Goal: Complete application form

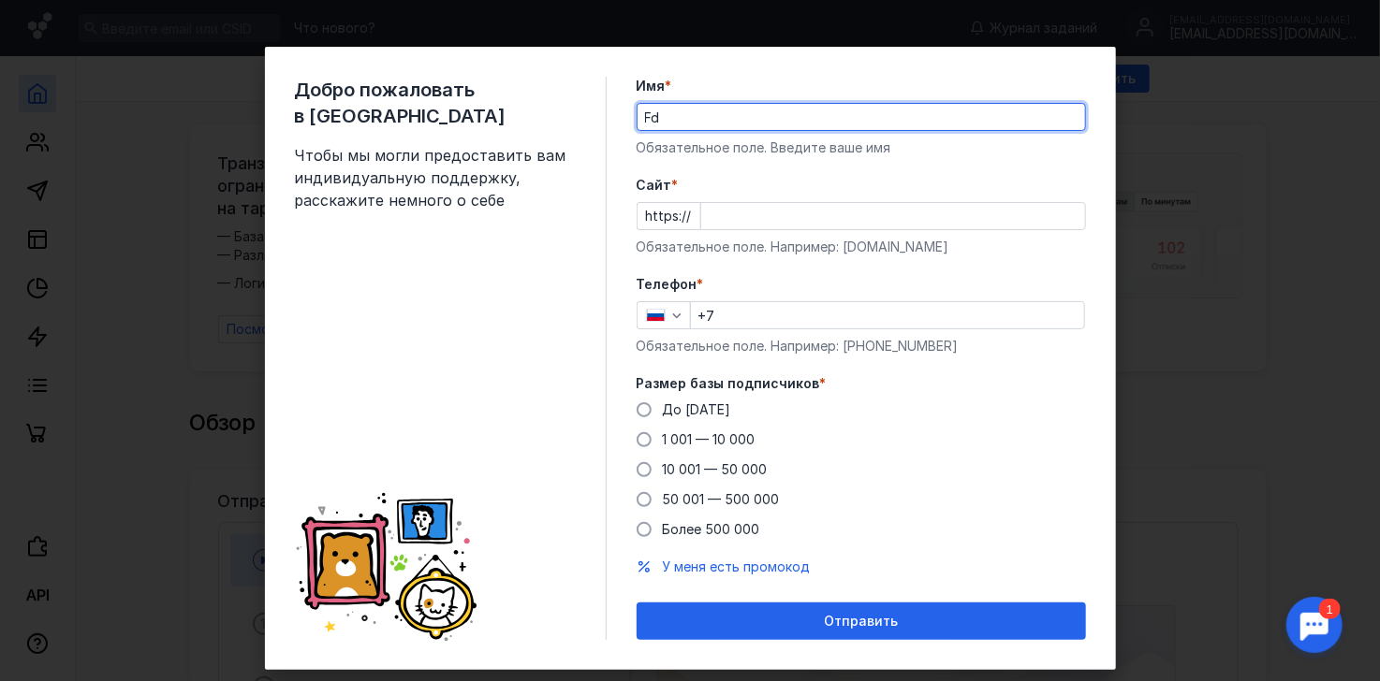
type input "F"
type input "Завод Авими"
click at [722, 212] on input "Cайт *" at bounding box center [893, 216] width 384 height 26
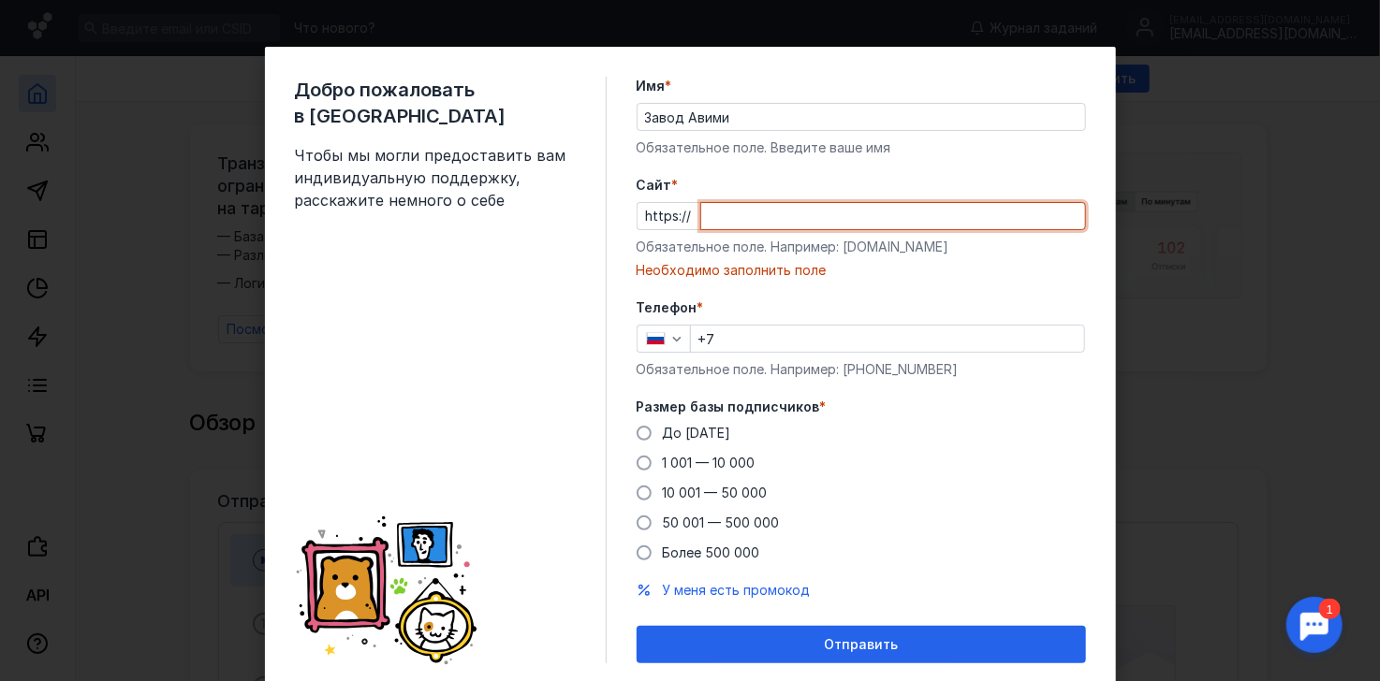
paste input "[DOMAIN_NAME][URL]"
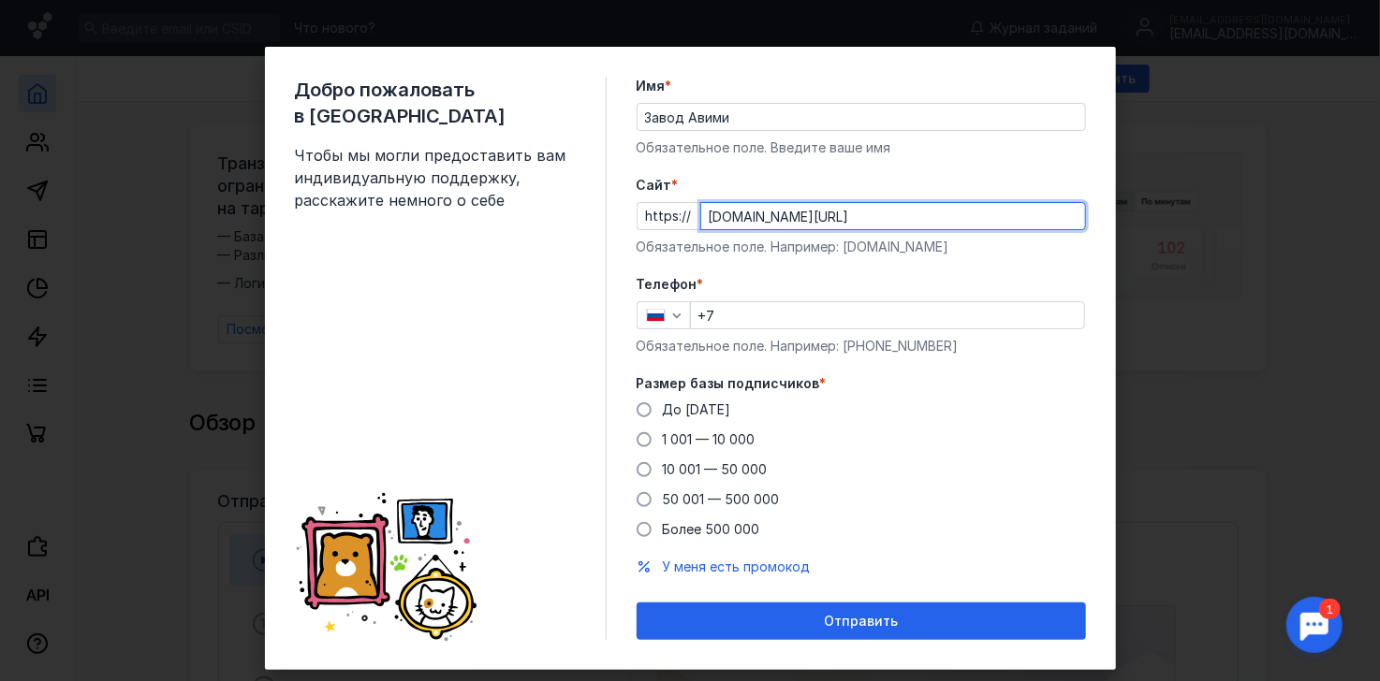
type input "[DOMAIN_NAME][URL]"
click at [764, 315] on input "+7" at bounding box center [887, 315] width 393 height 26
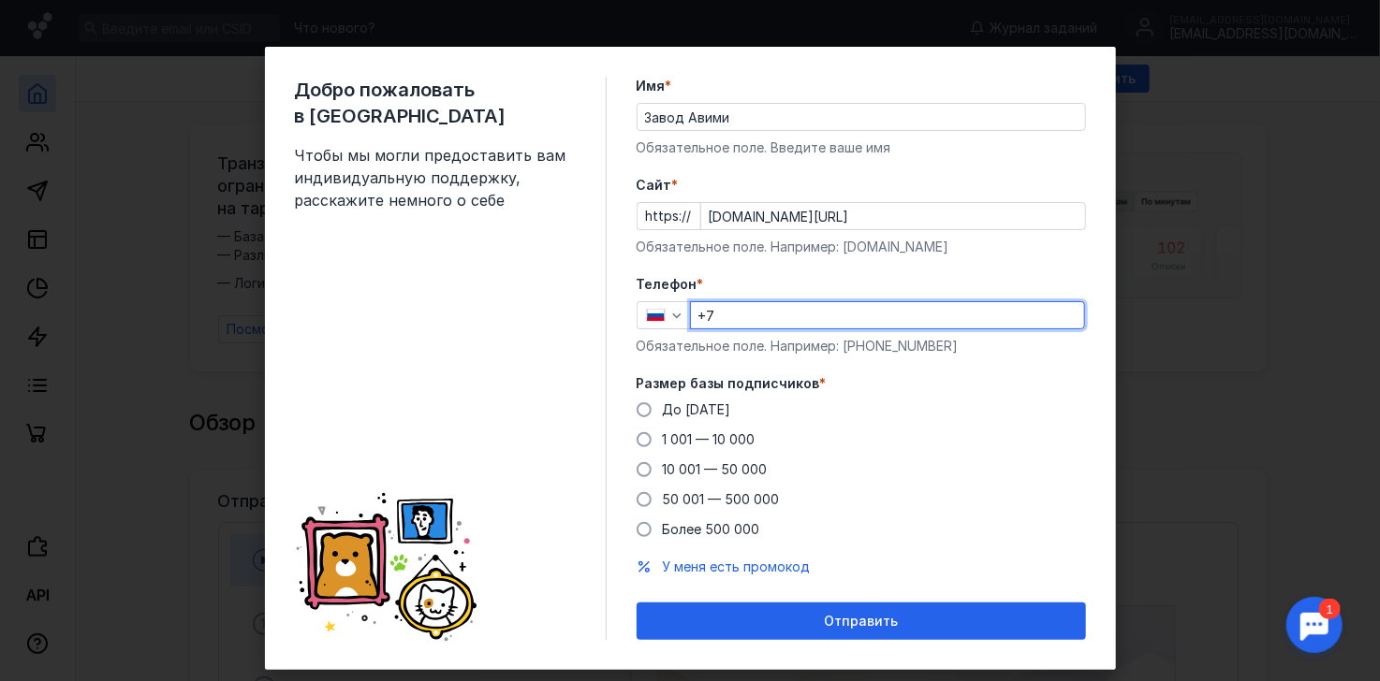
paste input "[PHONE_NUMBER]"
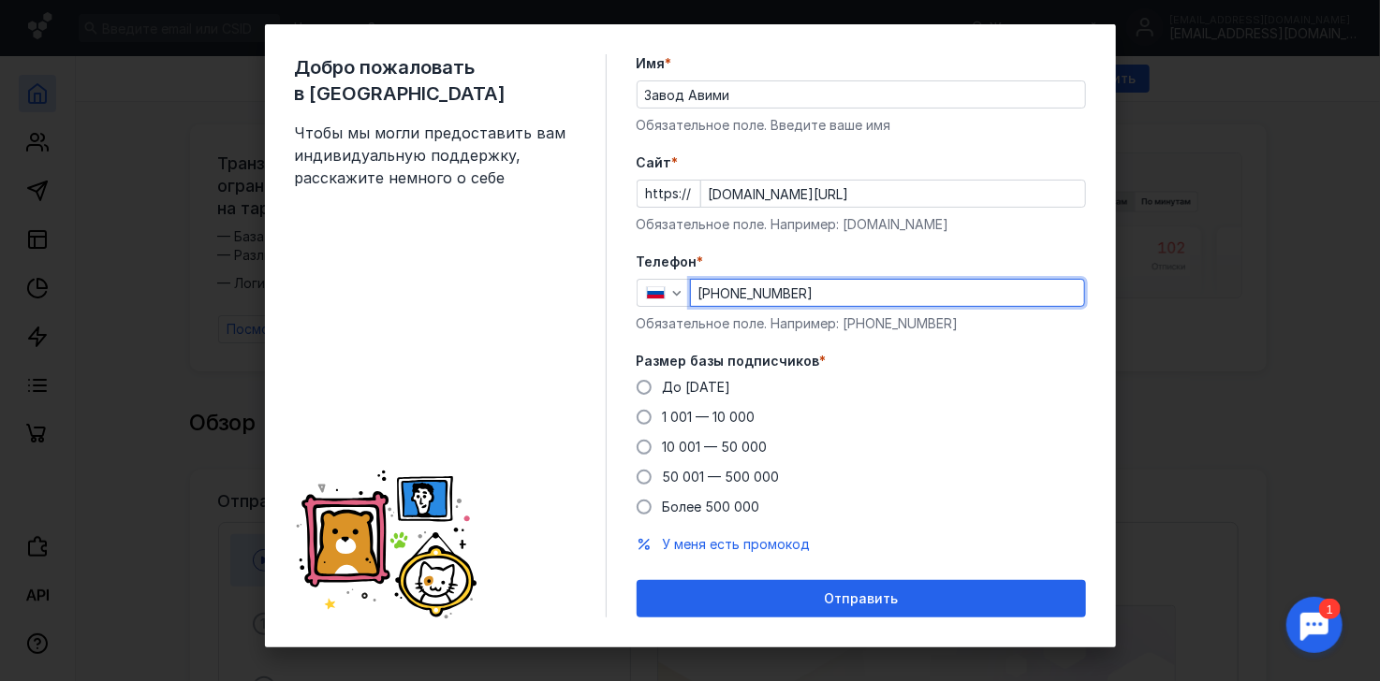
scroll to position [36, 0]
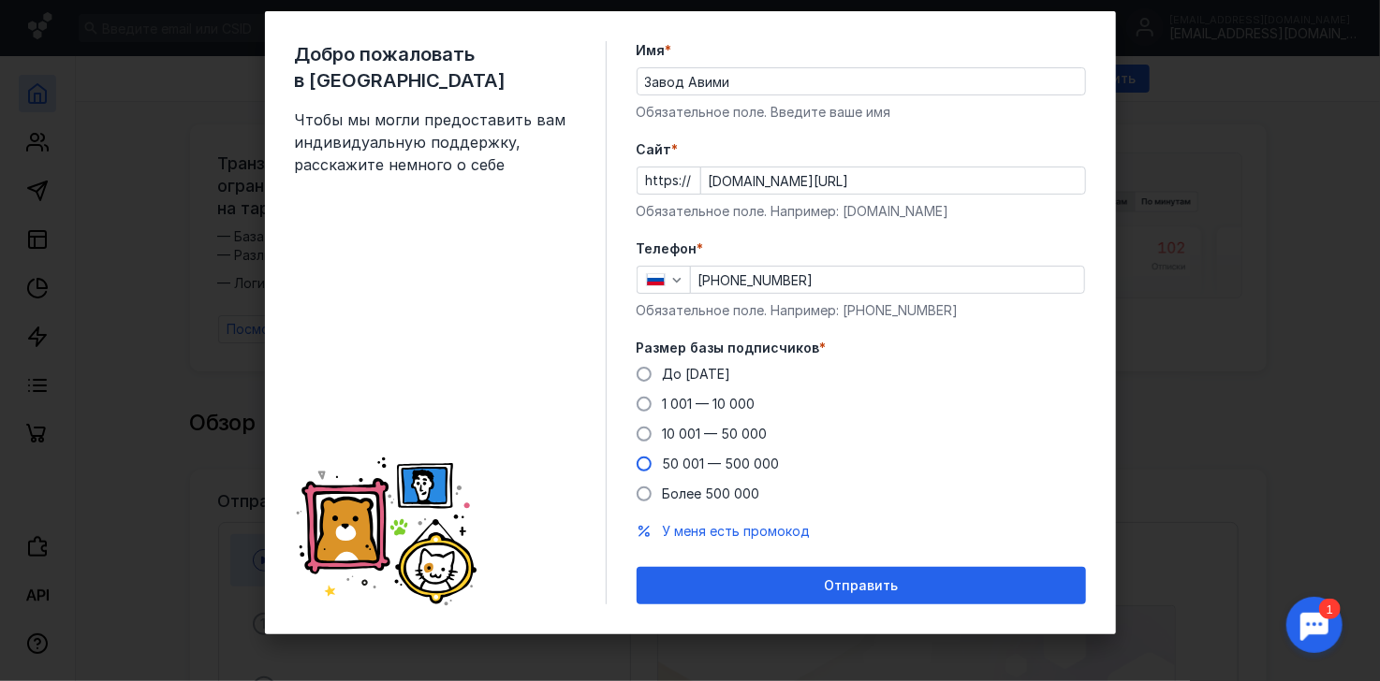
click at [729, 455] on div "50 001 — 500 000" at bounding box center [721, 464] width 117 height 19
click at [0, 0] on input "50 001 — 500 000" at bounding box center [0, 0] width 0 height 0
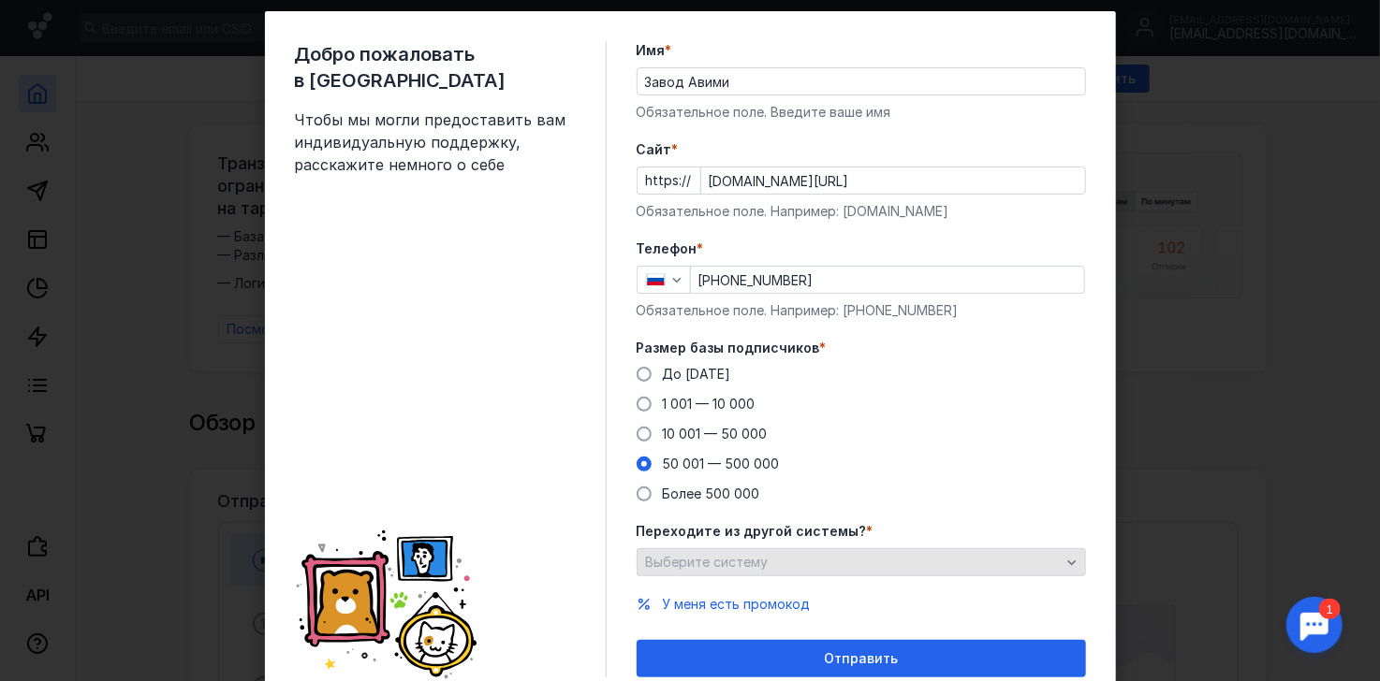
click at [760, 562] on div "Выберите систему" at bounding box center [853, 563] width 424 height 16
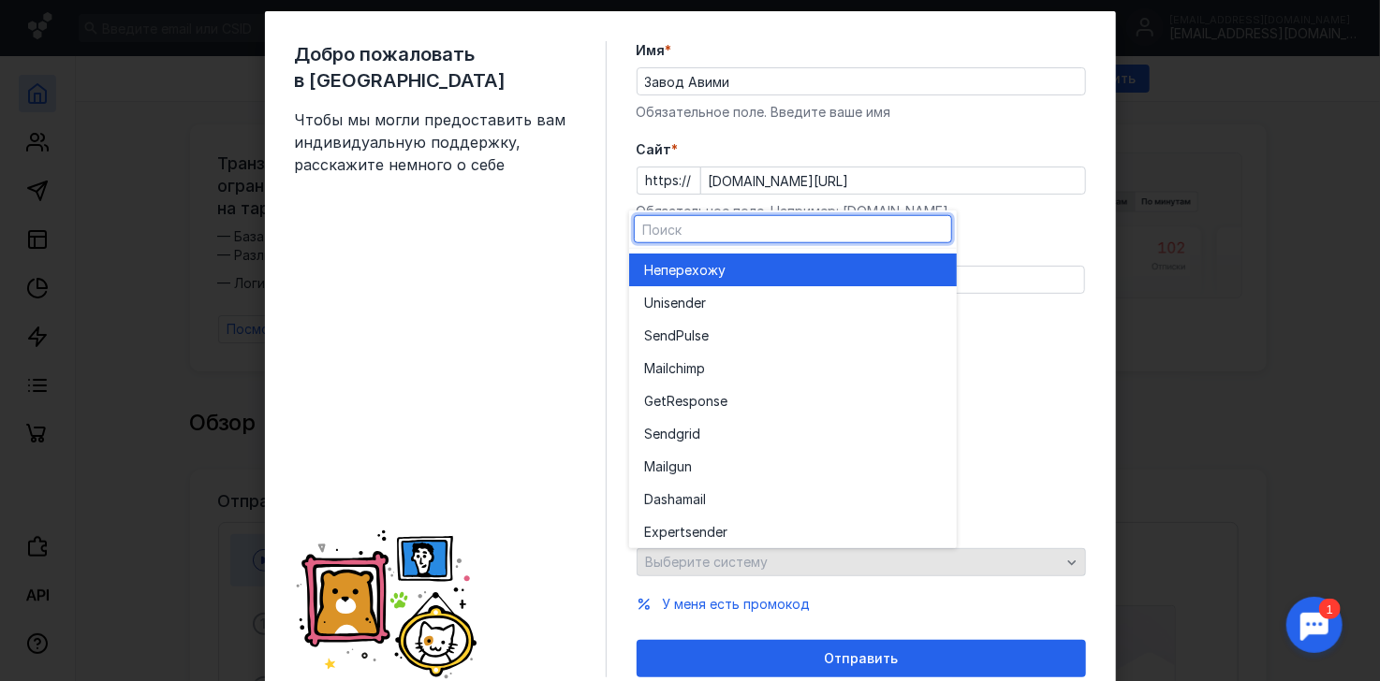
click at [760, 562] on div "Выберите систему" at bounding box center [853, 563] width 424 height 16
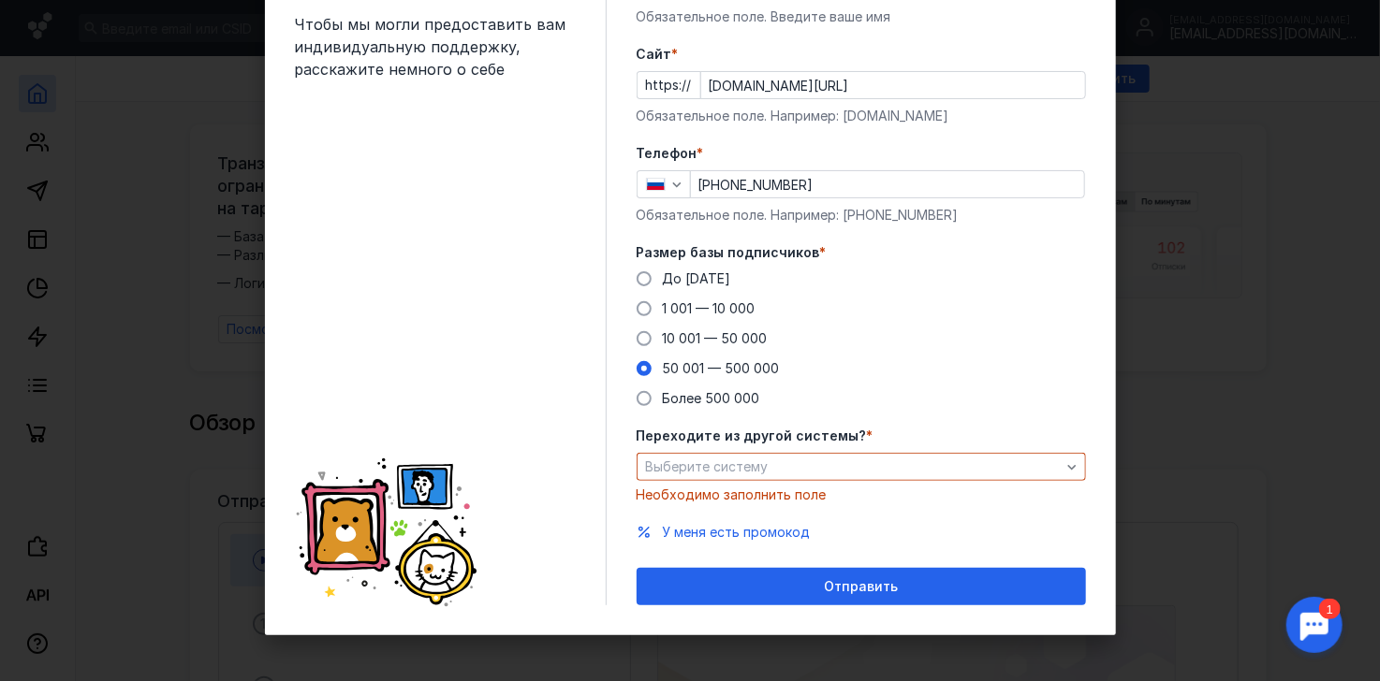
scroll to position [131, 0]
click at [916, 448] on div "Переходите из другой системы? * Выберите систему Необходимо заполнить поле" at bounding box center [860, 466] width 449 height 78
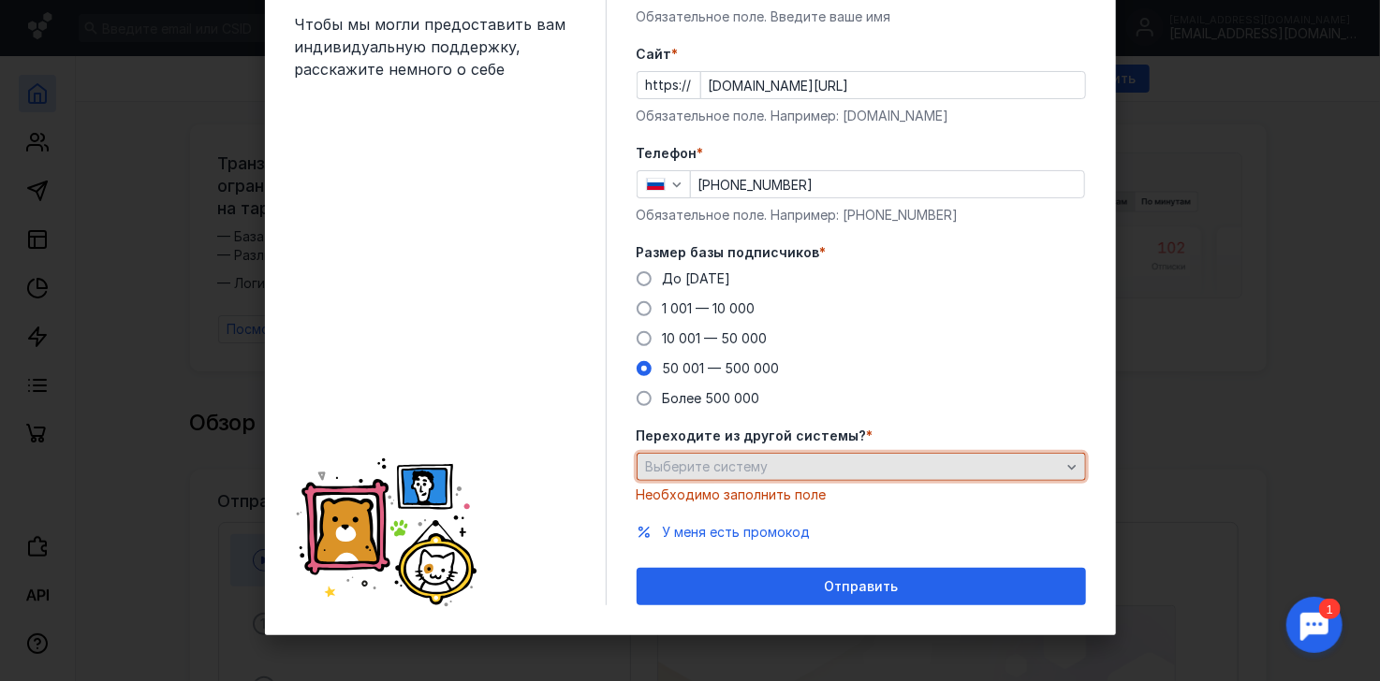
click at [916, 468] on div "Выберите систему" at bounding box center [853, 468] width 424 height 16
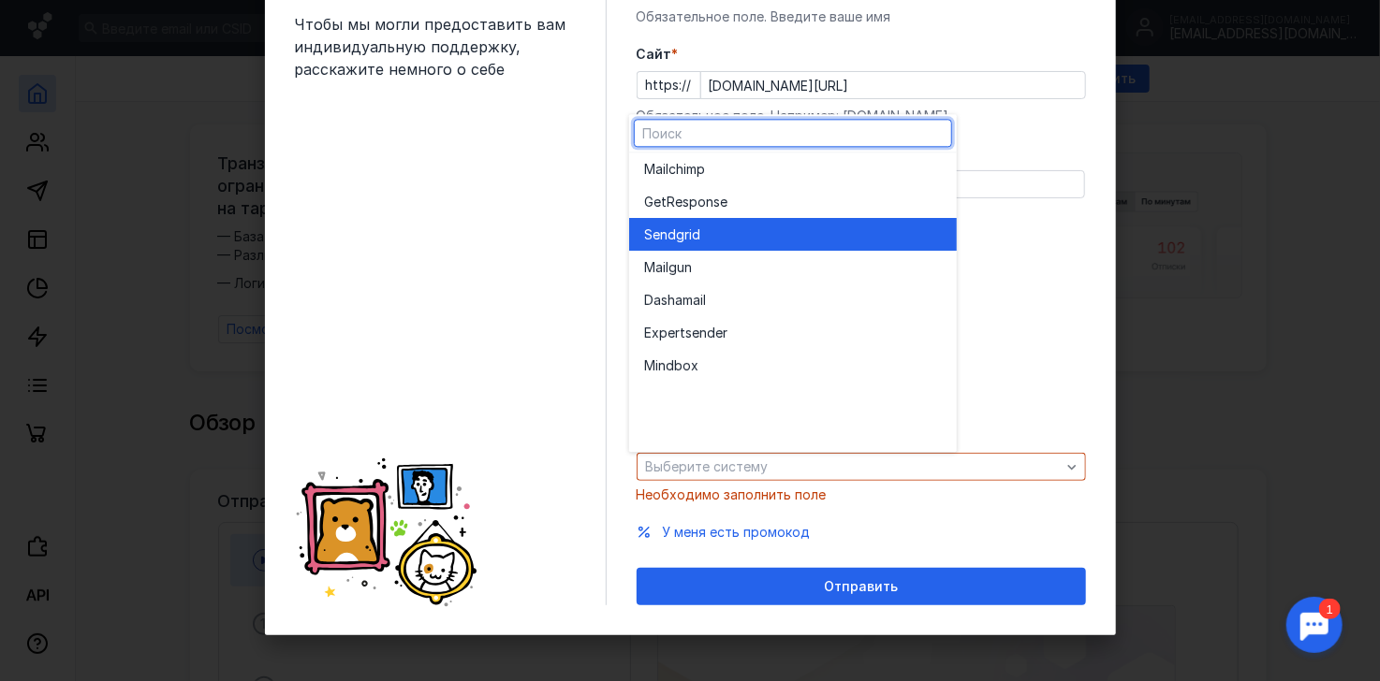
scroll to position [0, 0]
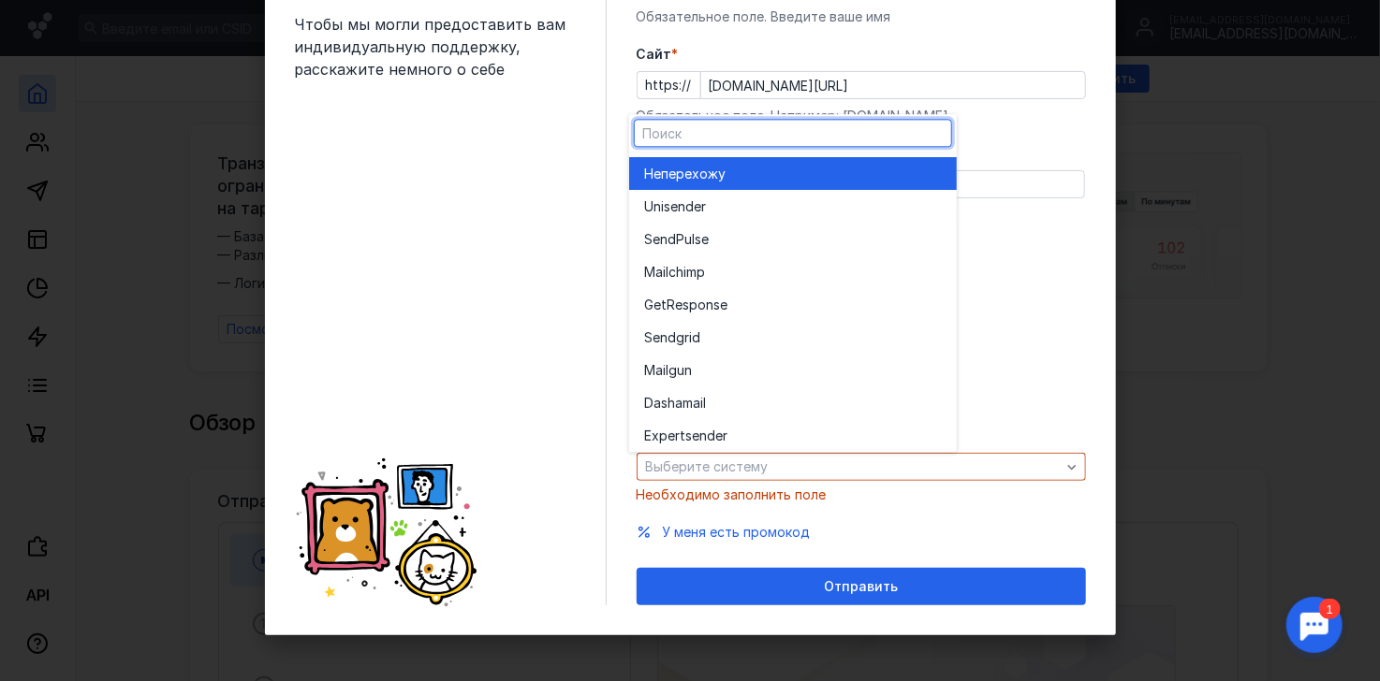
click at [740, 166] on div "Не перехожу" at bounding box center [793, 174] width 298 height 19
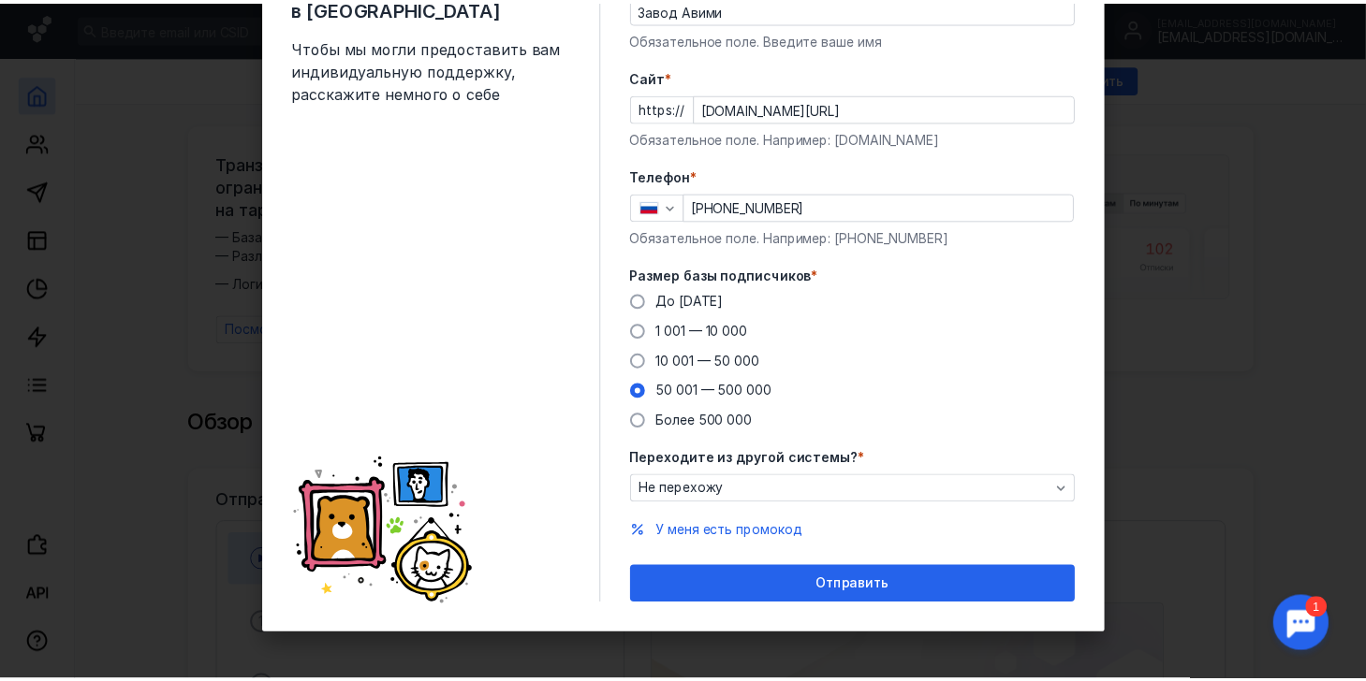
scroll to position [109, 0]
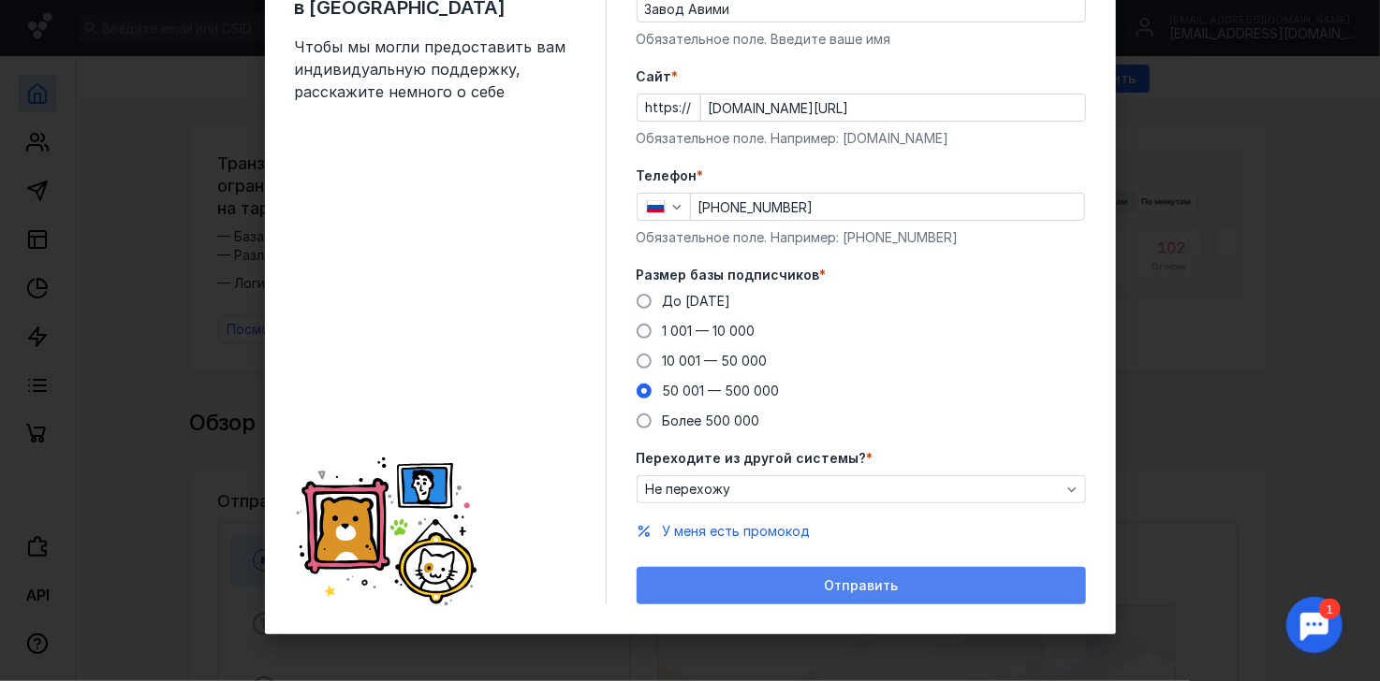
click at [828, 578] on span "Отправить" at bounding box center [861, 586] width 74 height 16
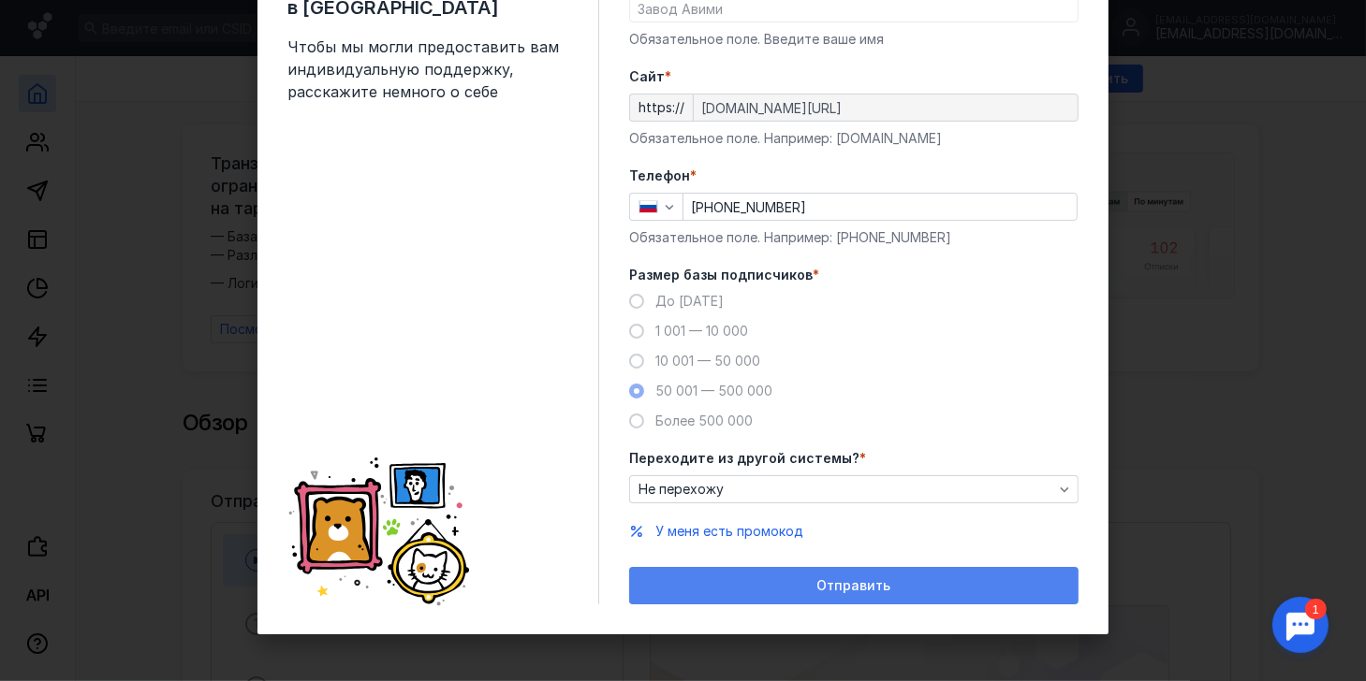
click at [838, 590] on span "Отправить" at bounding box center [854, 586] width 74 height 16
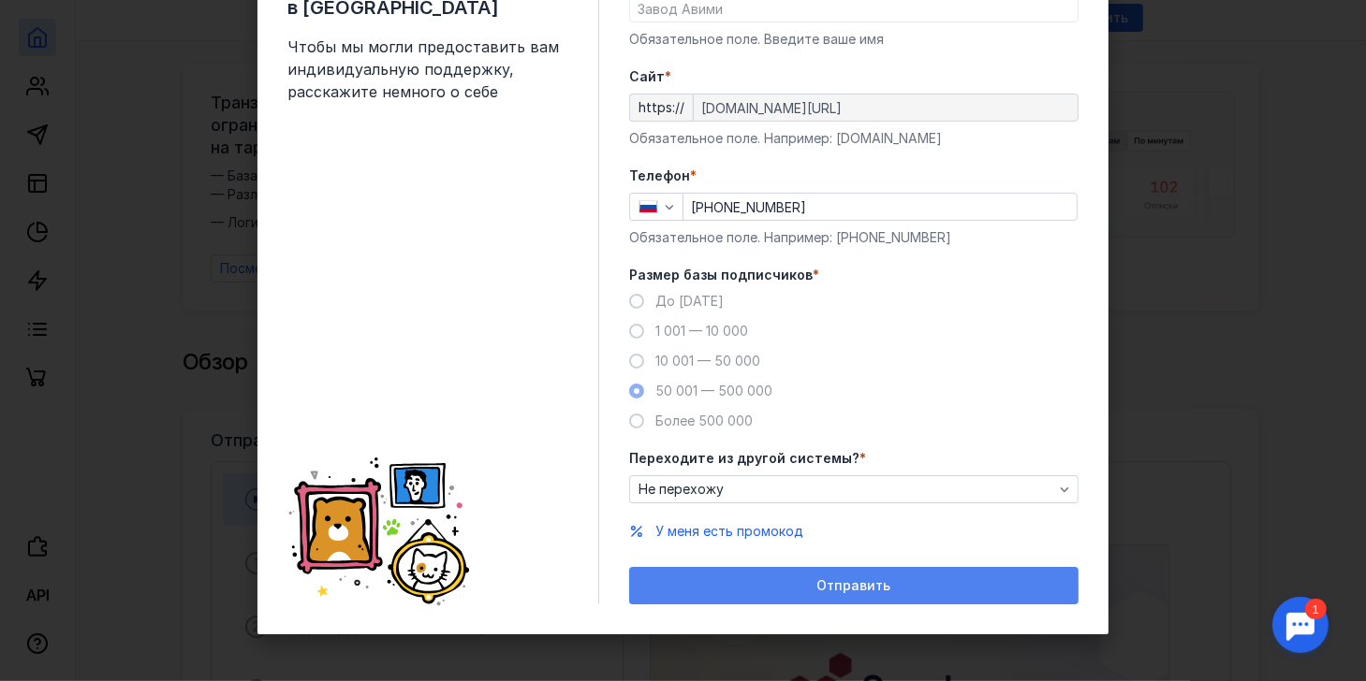
scroll to position [94, 0]
click at [755, 585] on div "Отправить" at bounding box center [853, 586] width 431 height 16
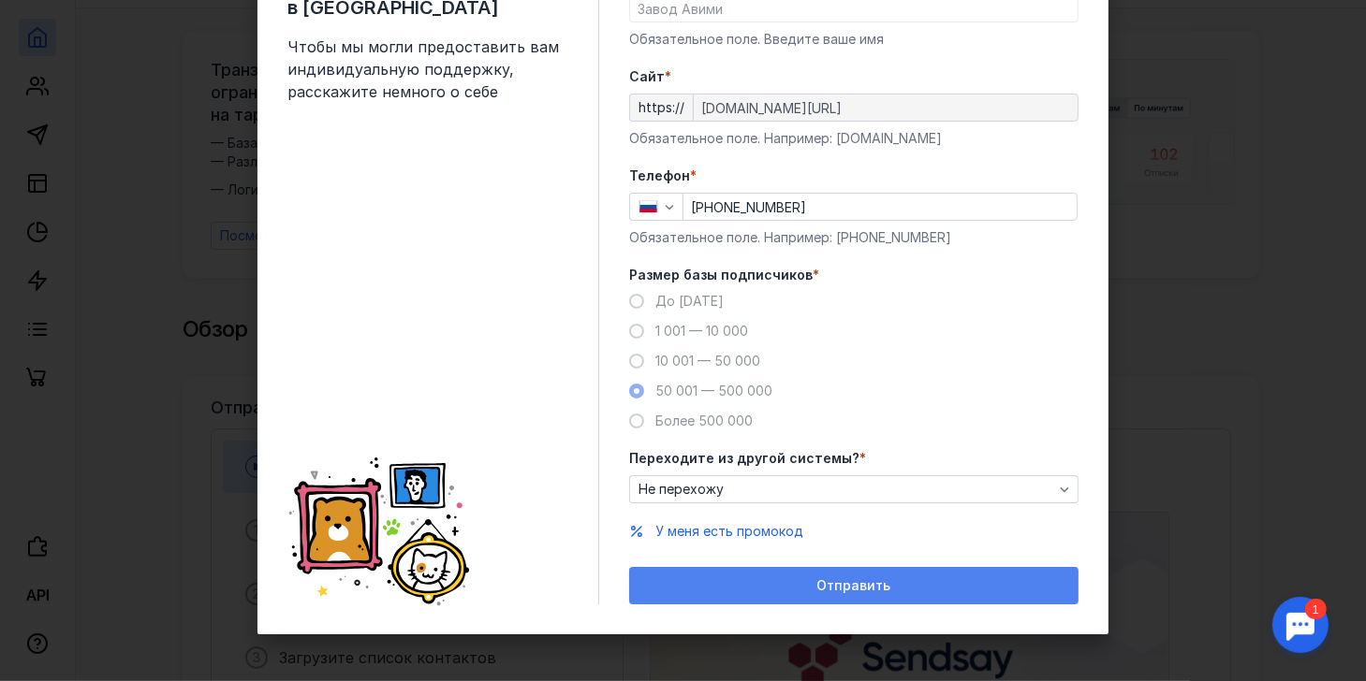
click at [755, 585] on div "Отправить" at bounding box center [853, 585] width 449 height 37
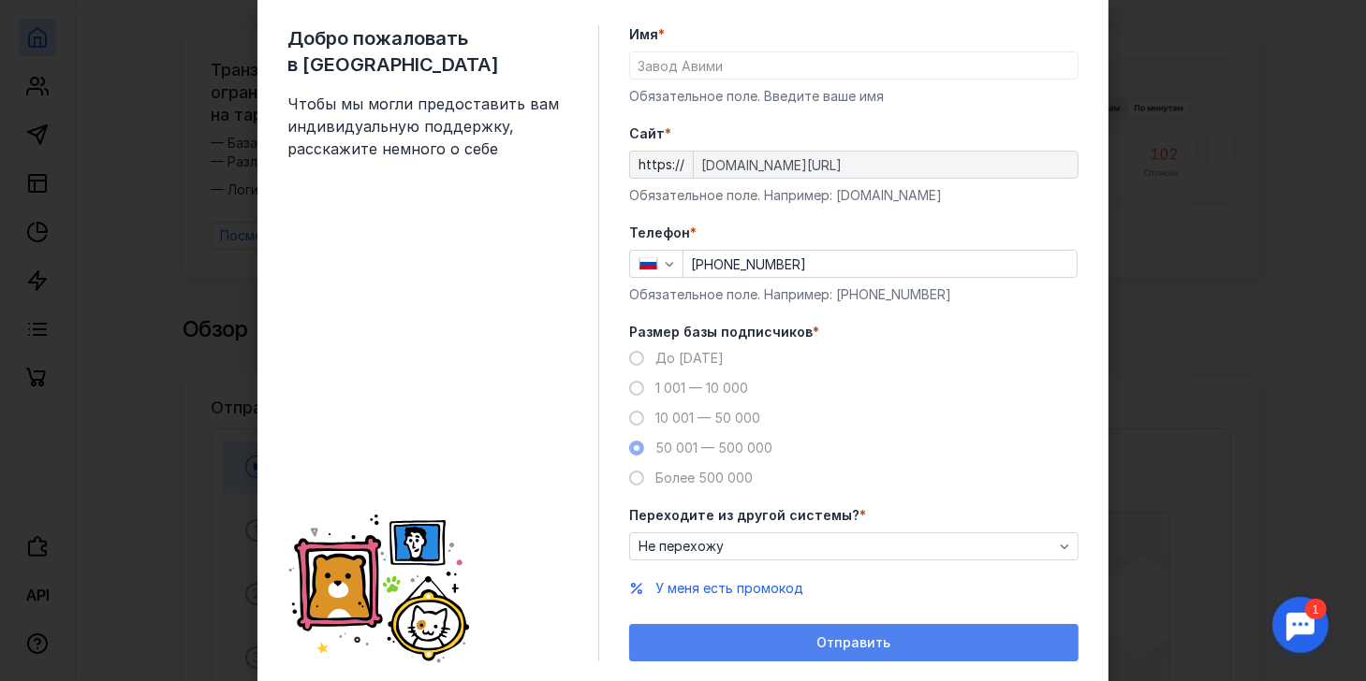
scroll to position [0, 0]
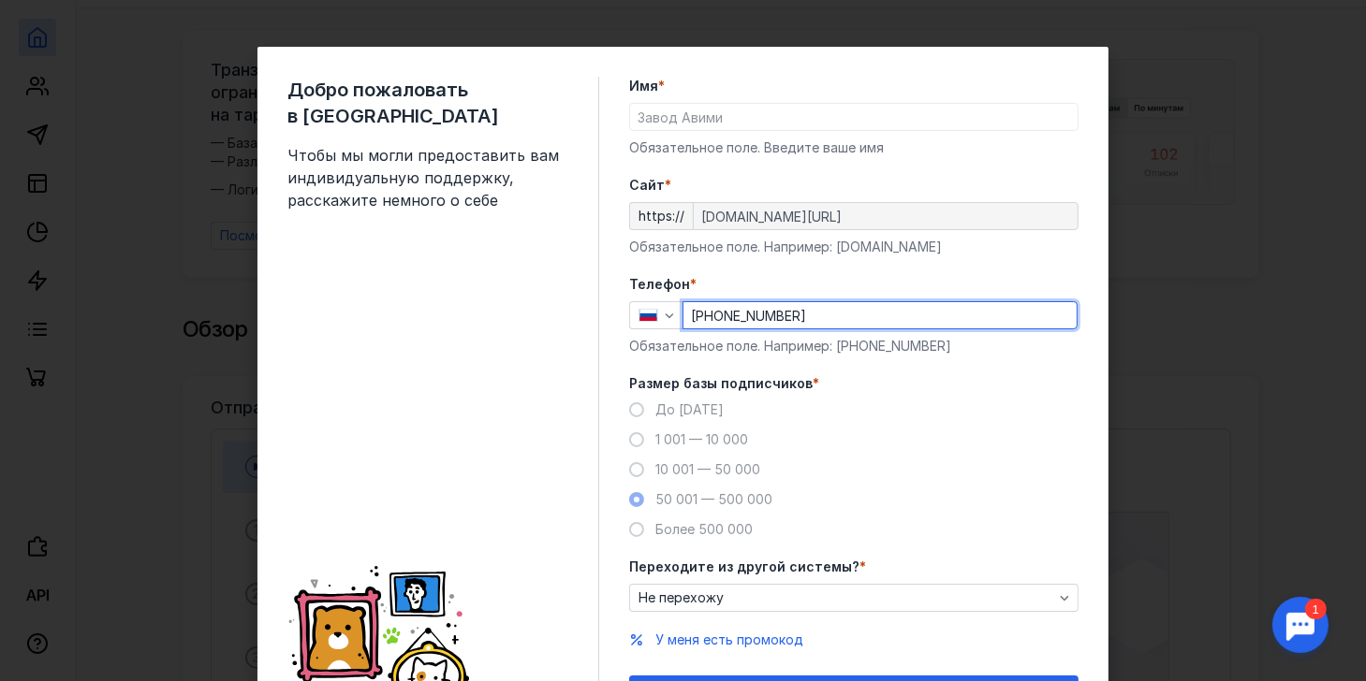
click at [711, 316] on input "[PHONE_NUMBER]" at bounding box center [879, 315] width 393 height 26
click at [932, 433] on div "До [DATE] 1 001 — 10 000 10 001 — 50 000 50 001 — 500 000 Более 500 000" at bounding box center [853, 470] width 449 height 139
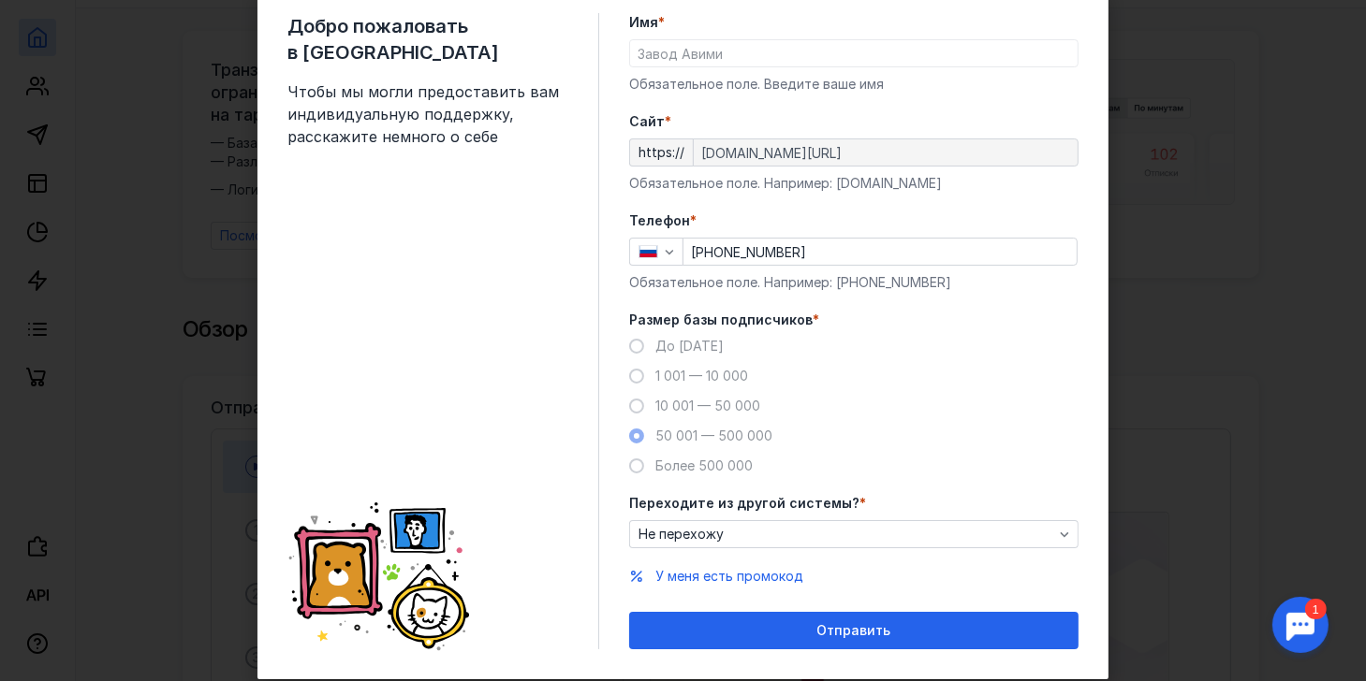
scroll to position [109, 0]
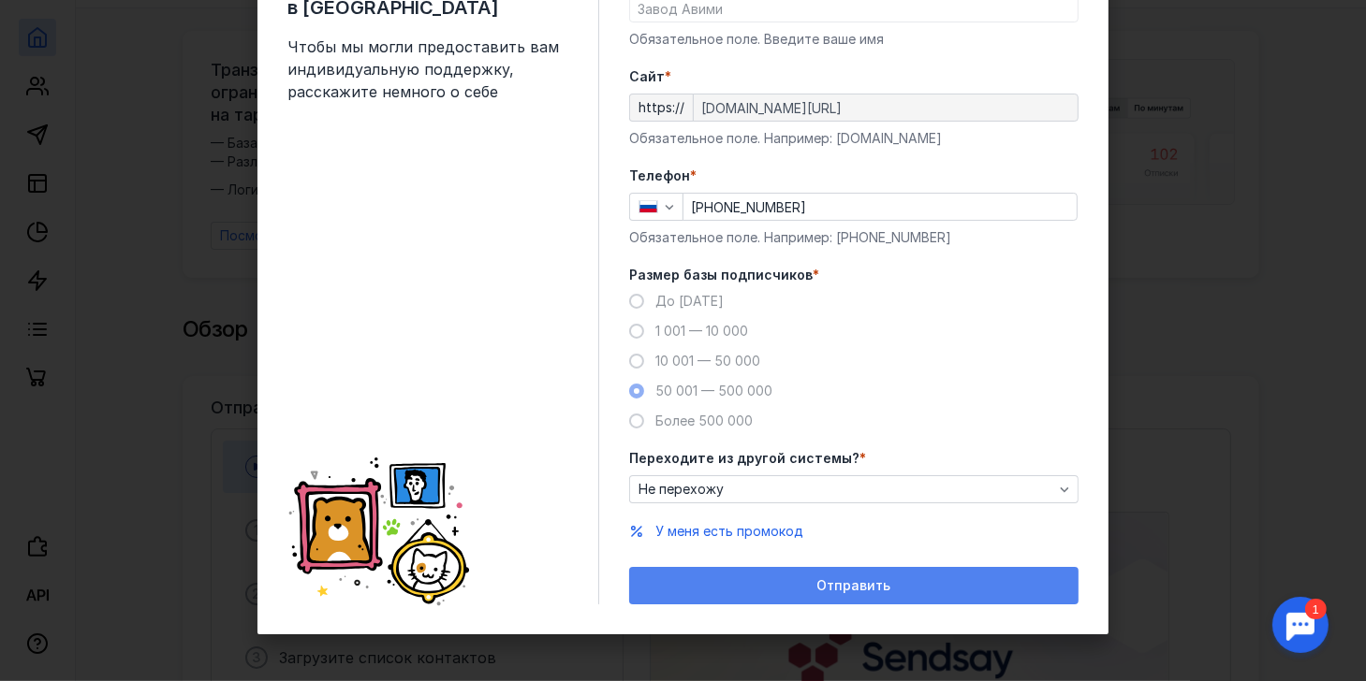
click at [905, 593] on div "Отправить" at bounding box center [853, 586] width 431 height 16
click at [868, 585] on span "Отправить" at bounding box center [854, 586] width 74 height 16
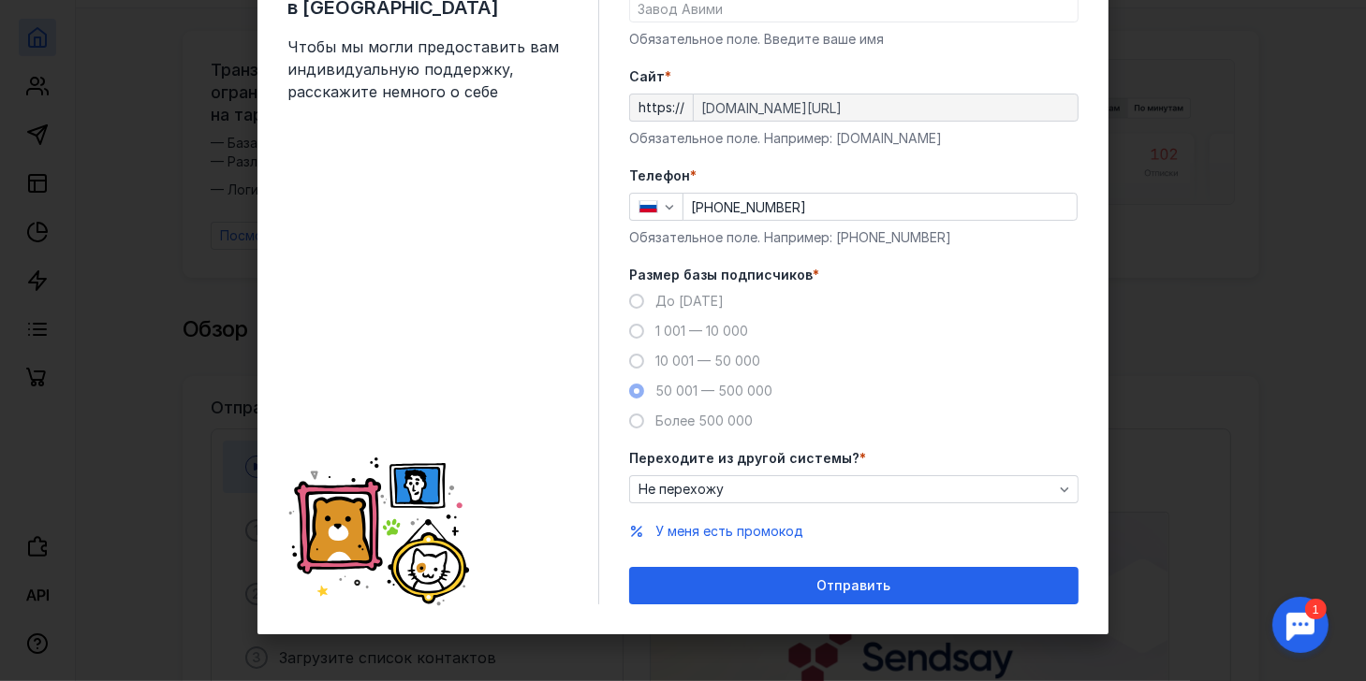
scroll to position [0, 0]
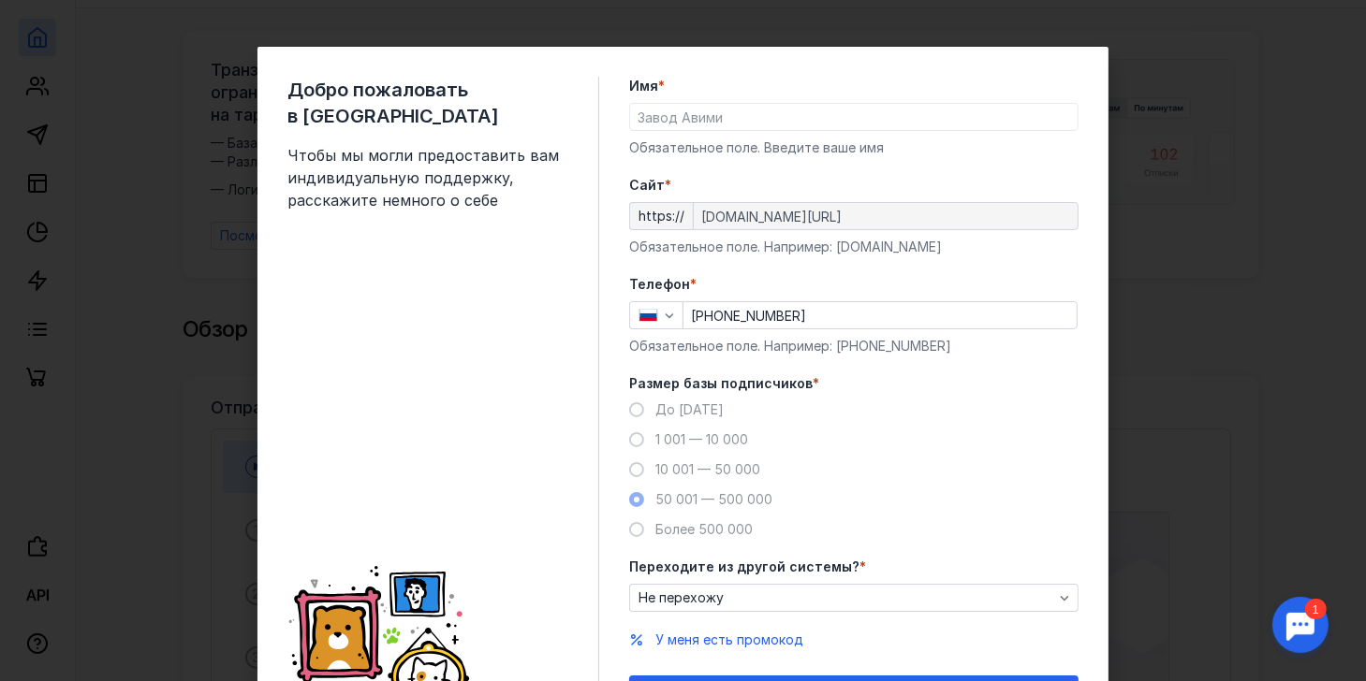
click at [907, 265] on form "Имя * Завод Авими Обязательное поле. Введите ваше имя [PERSON_NAME] * https:// …" at bounding box center [853, 395] width 449 height 636
click at [817, 312] on input "[PHONE_NUMBER]" at bounding box center [879, 315] width 393 height 26
click at [943, 410] on div "До [DATE] 1 001 — 10 000 10 001 — 50 000 50 001 — 500 000 Более 500 000" at bounding box center [853, 470] width 449 height 139
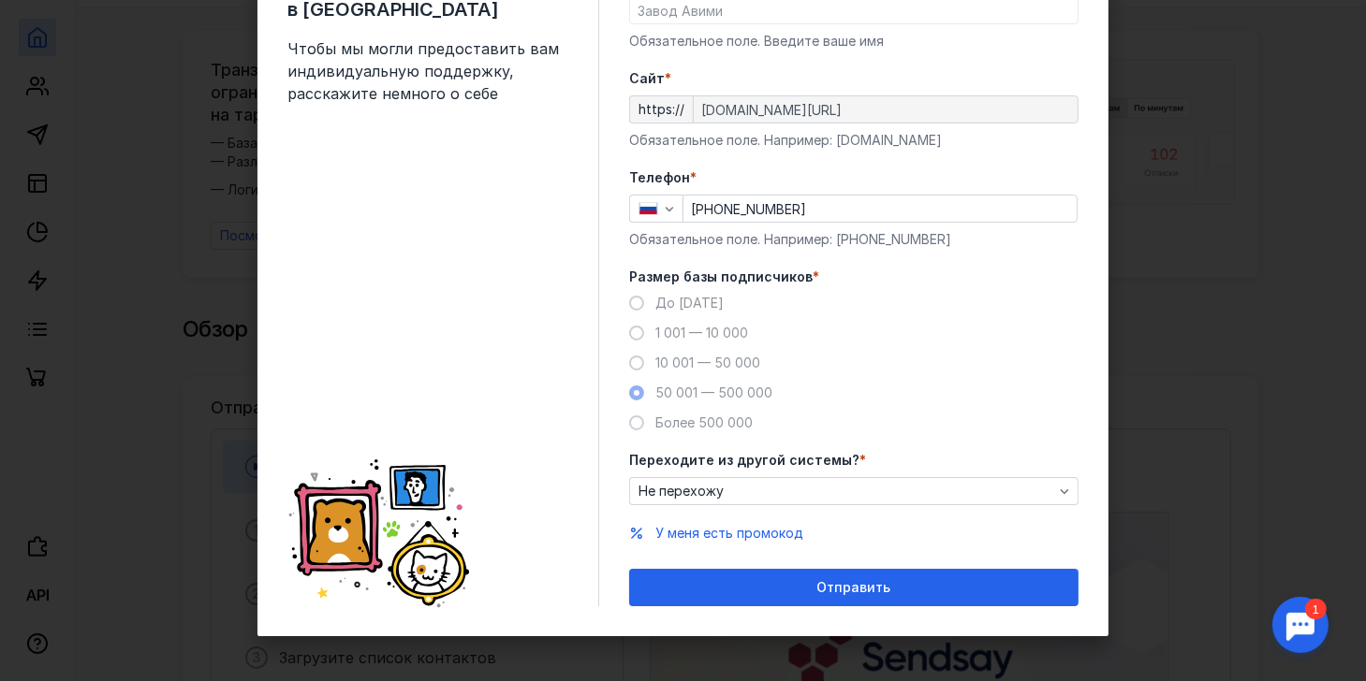
scroll to position [109, 0]
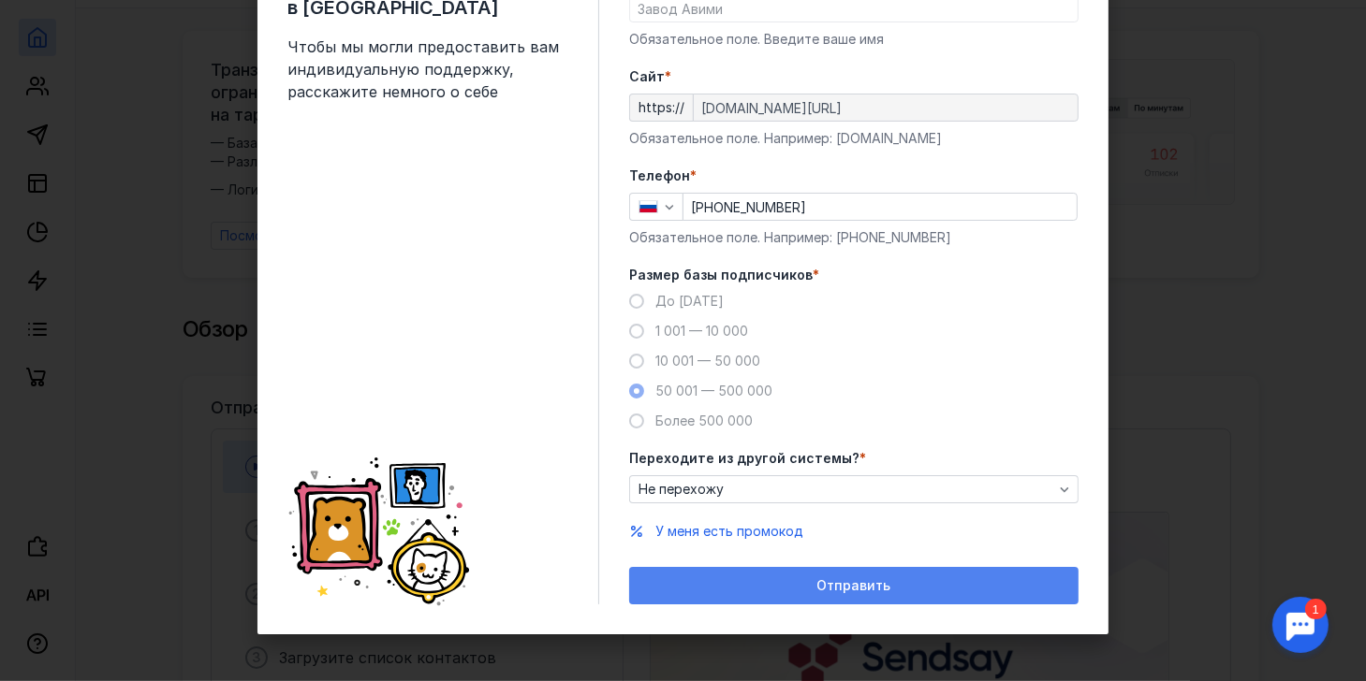
click at [838, 588] on span "Отправить" at bounding box center [854, 586] width 74 height 16
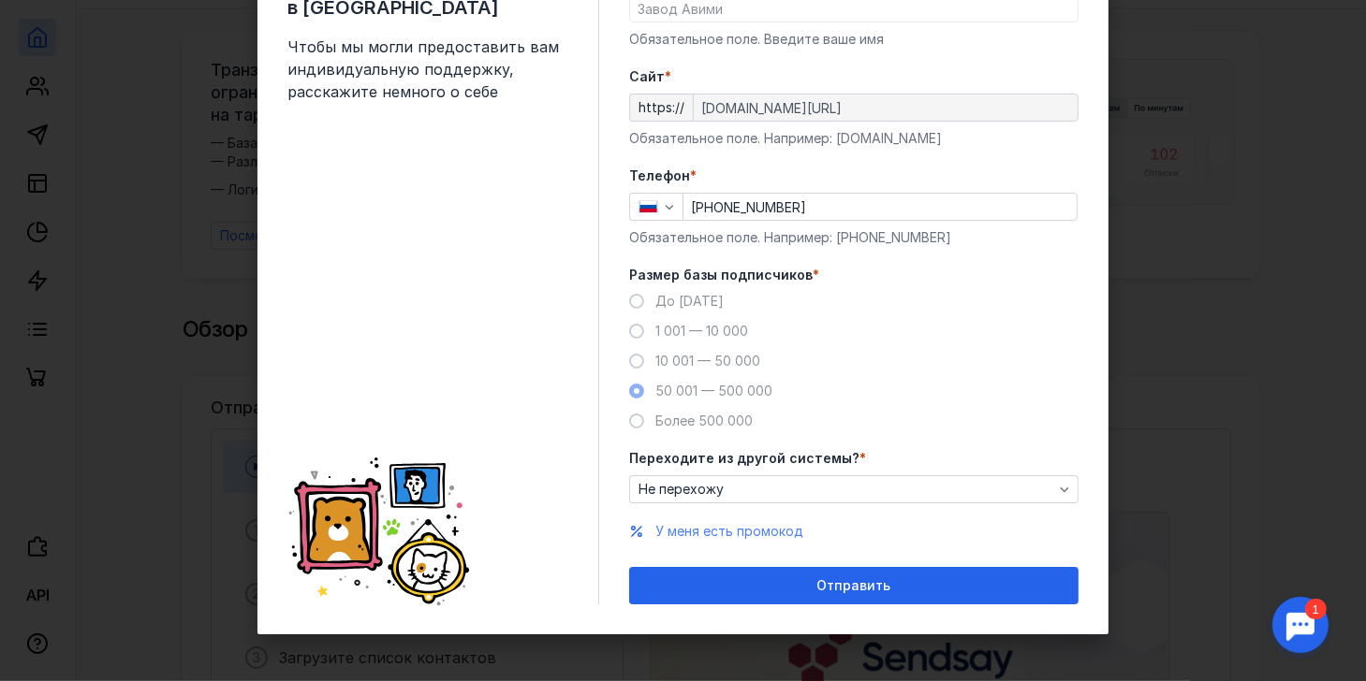
click at [744, 536] on span "У меня есть промокод" at bounding box center [729, 531] width 148 height 16
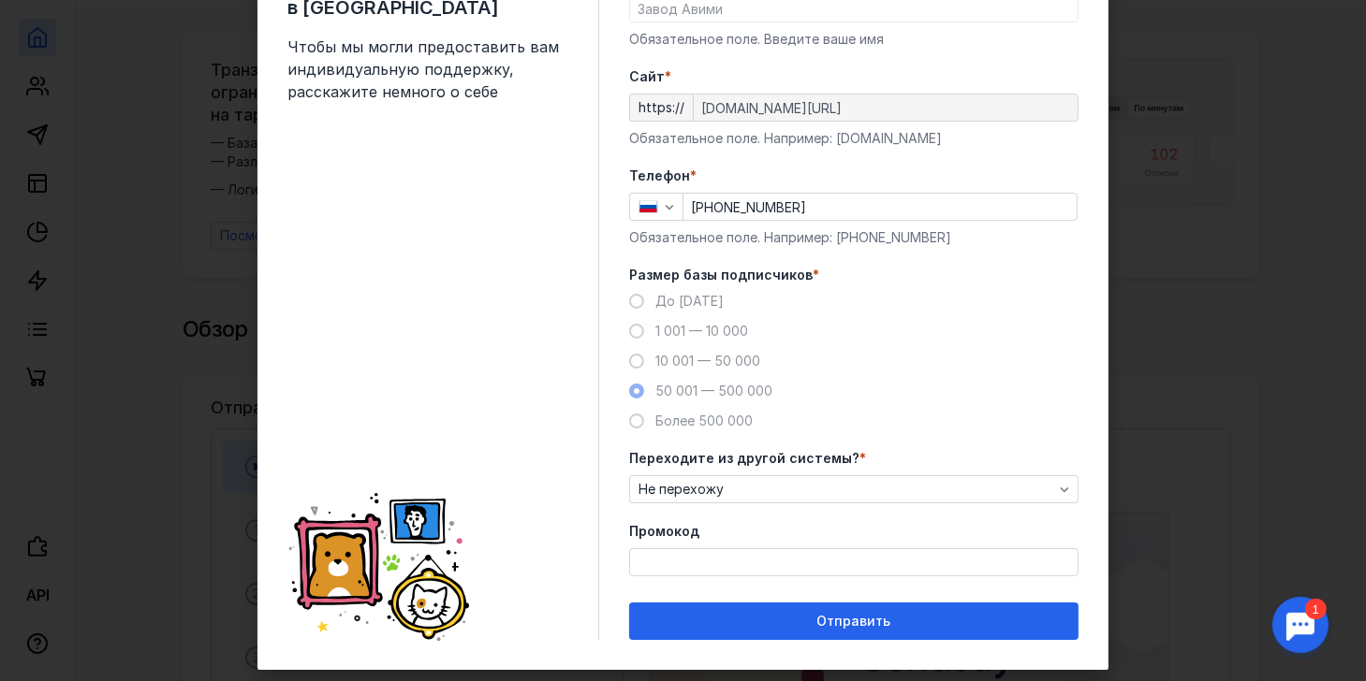
click at [744, 525] on label "Промокод" at bounding box center [853, 531] width 449 height 19
click at [744, 549] on input "Промокод" at bounding box center [853, 562] width 447 height 26
click at [757, 197] on input "[PHONE_NUMBER]" at bounding box center [879, 207] width 393 height 26
drag, startPoint x: 847, startPoint y: 209, endPoint x: 705, endPoint y: 189, distance: 143.6
click at [705, 189] on div "Телефон * [PHONE_NUMBER] Обязательное поле. Например: [PHONE_NUMBER]" at bounding box center [853, 207] width 449 height 80
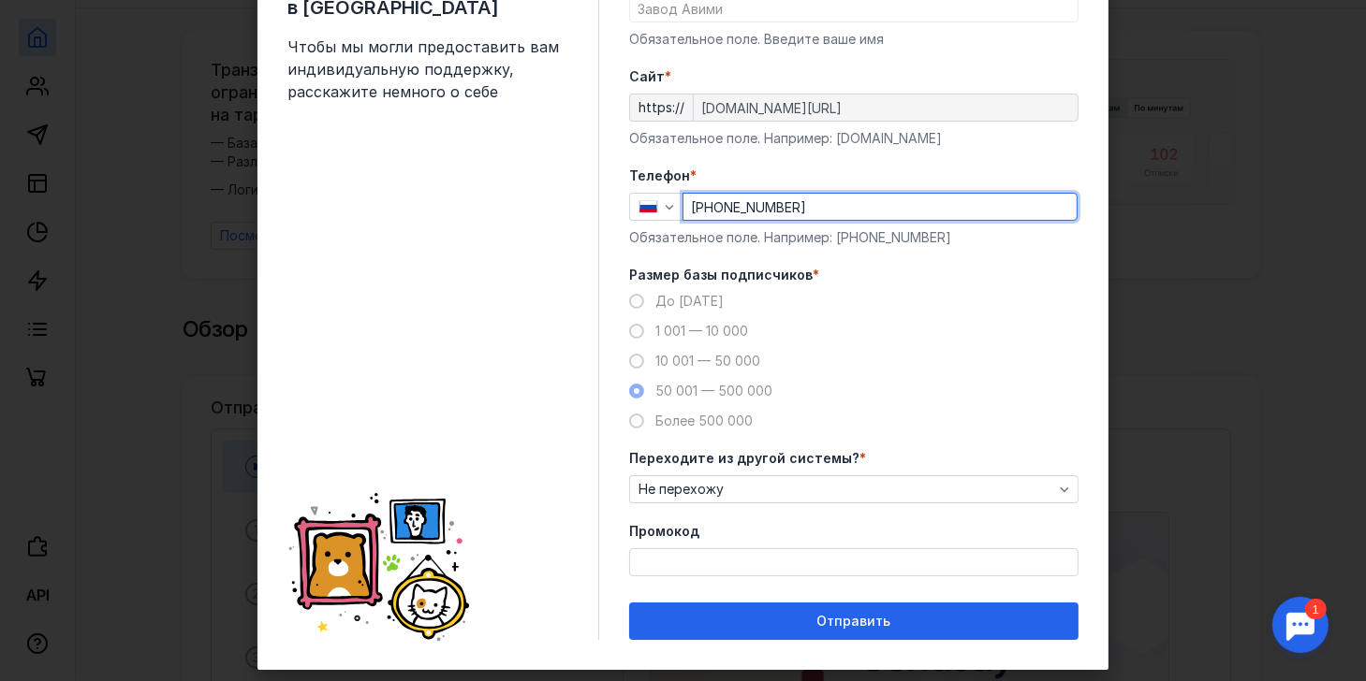
click at [939, 321] on div "До [DATE] 1 001 — 10 000 10 001 — 50 000 50 001 — 500 000 Более 500 000" at bounding box center [853, 361] width 449 height 139
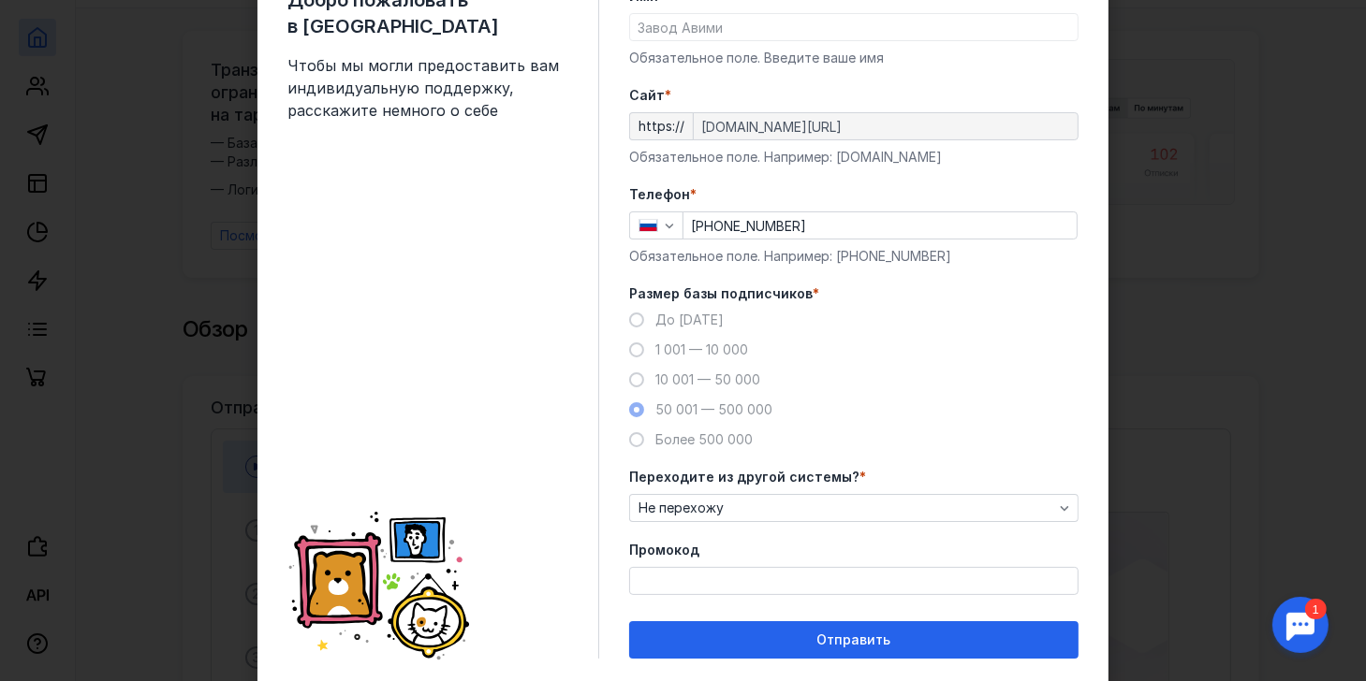
scroll to position [144, 0]
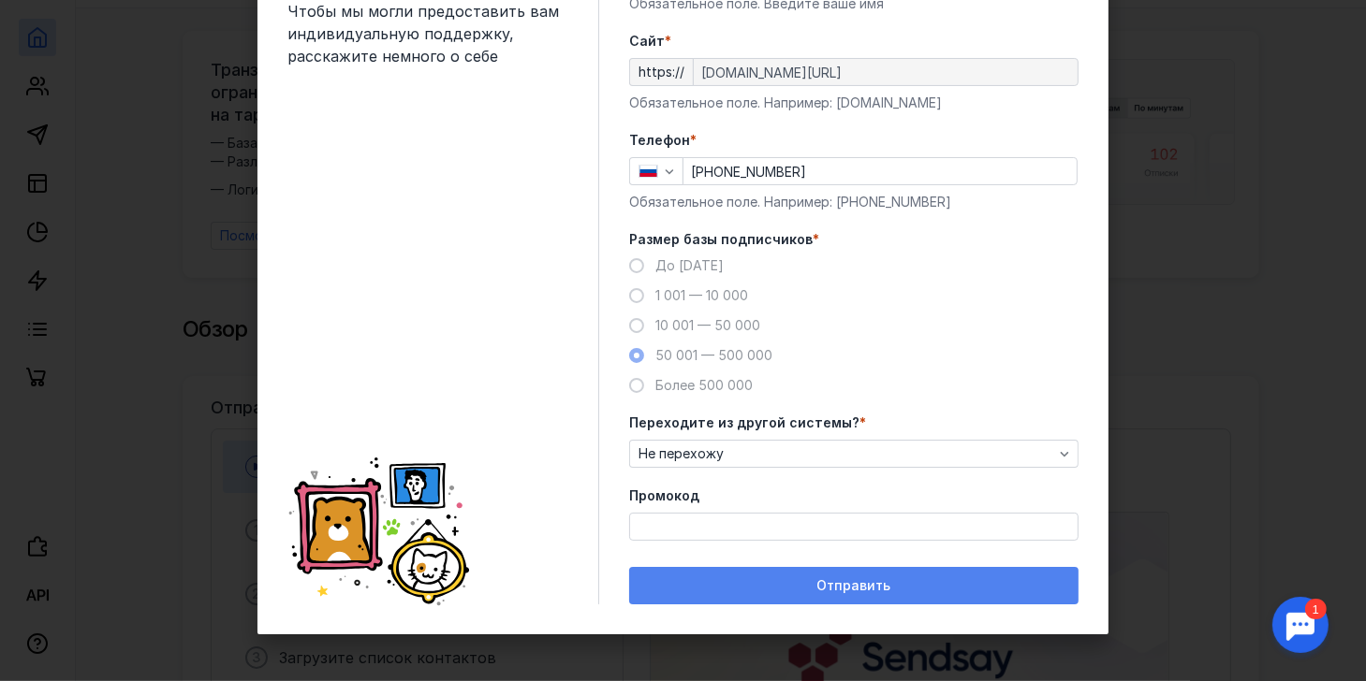
click at [802, 594] on div "Отправить" at bounding box center [853, 585] width 449 height 37
click at [728, 578] on div "Отправить" at bounding box center [853, 586] width 431 height 16
click at [727, 577] on div "Отправить" at bounding box center [853, 585] width 449 height 37
click at [726, 578] on div "Отправить" at bounding box center [853, 586] width 431 height 16
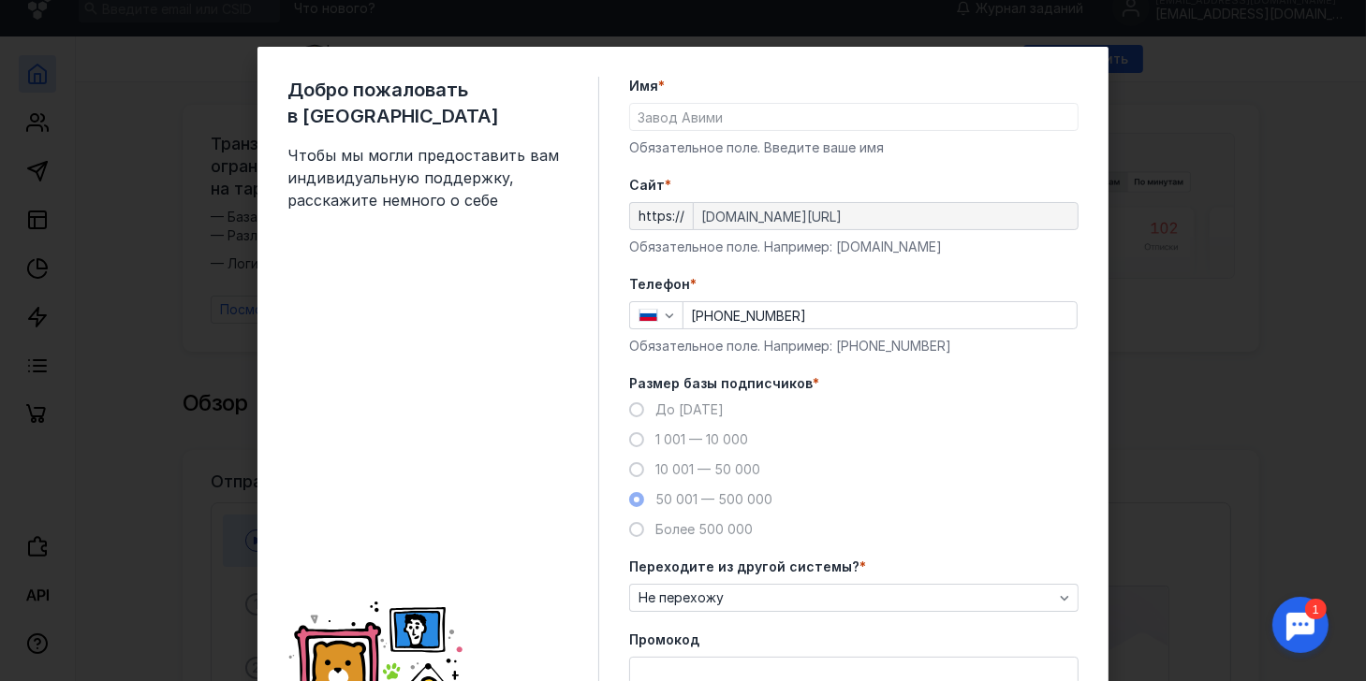
scroll to position [0, 0]
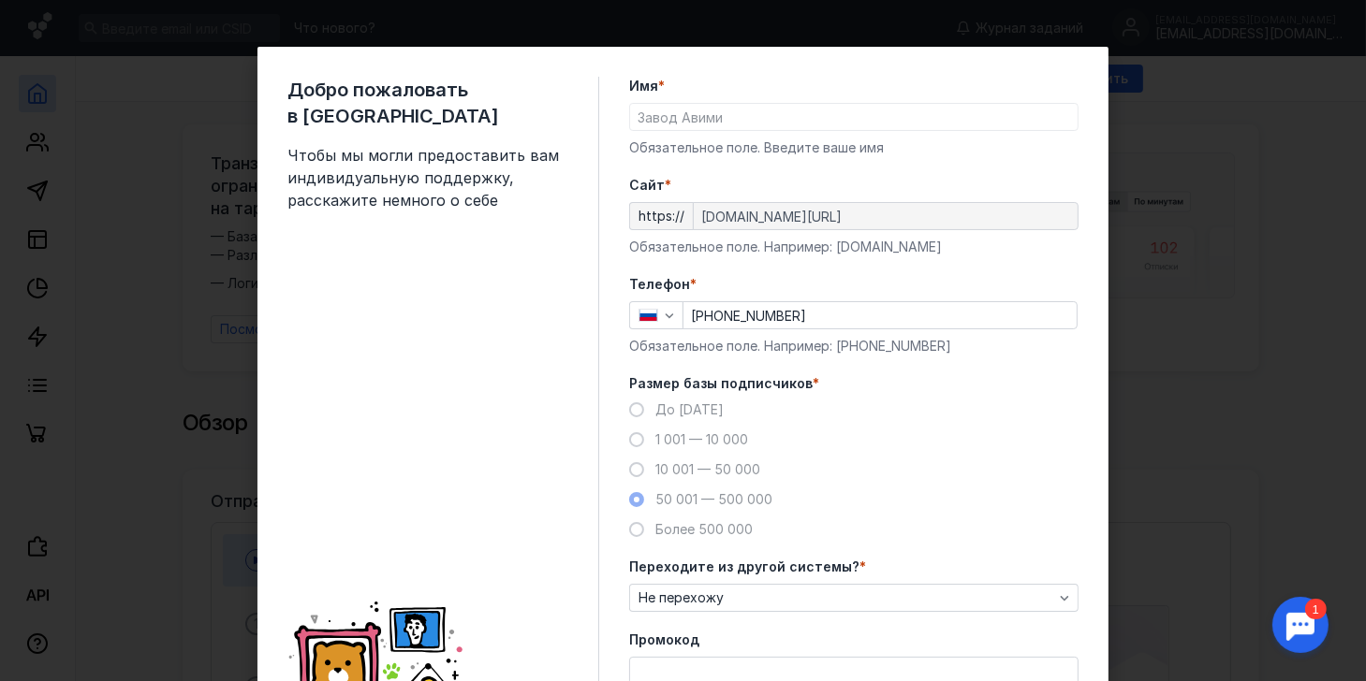
click at [1239, 169] on div "Добро пожаловать в Sendsay Чтобы мы могли предоставить вам индивидуальную подде…" at bounding box center [683, 340] width 1366 height 681
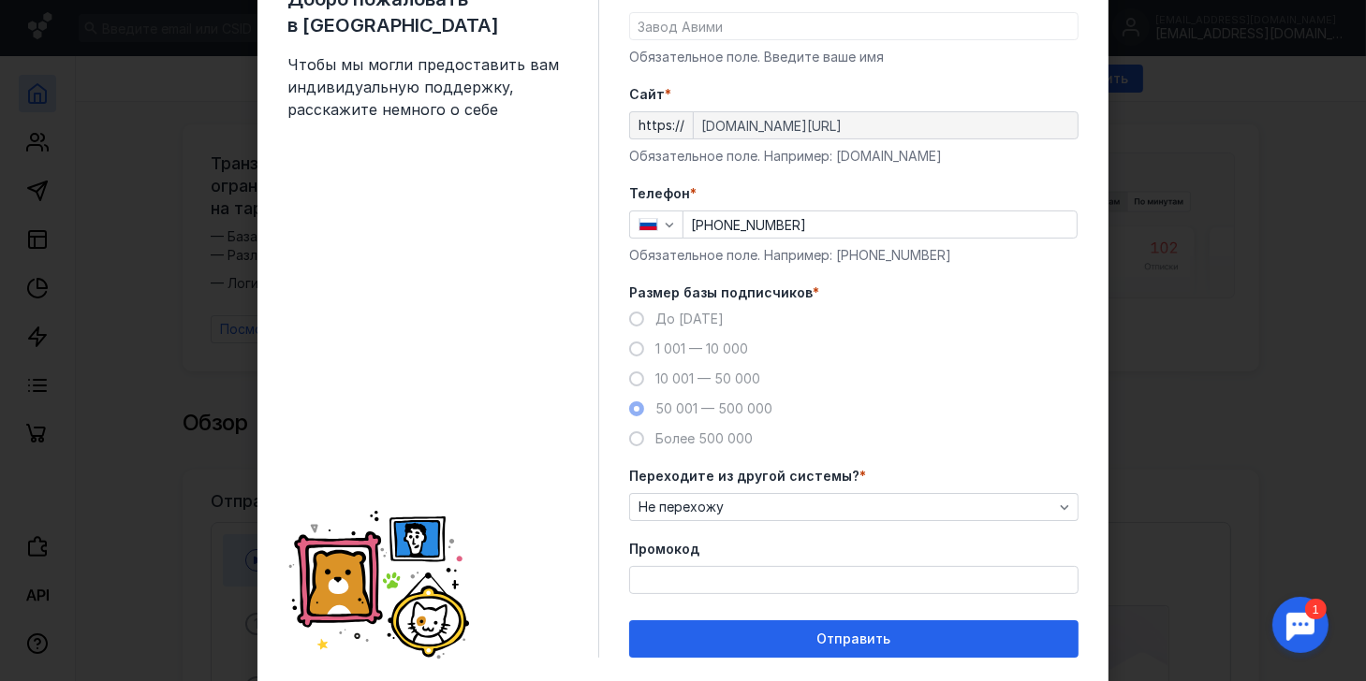
scroll to position [144, 0]
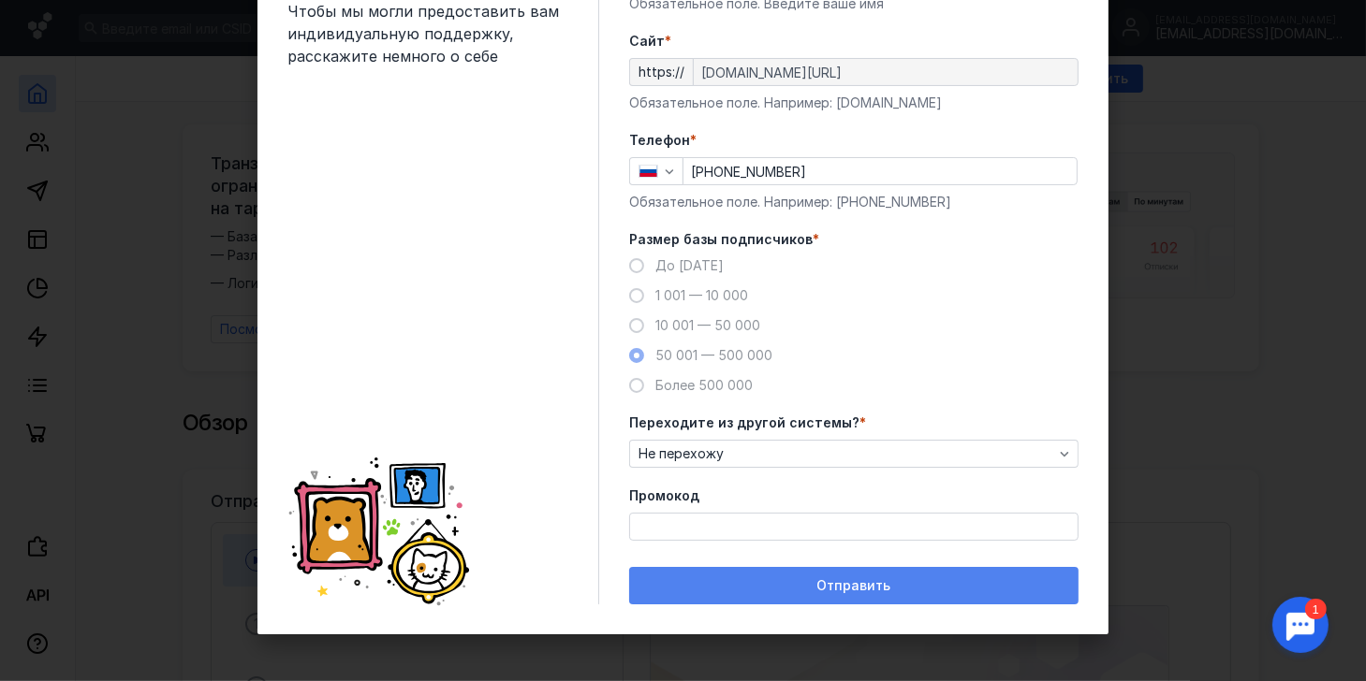
click at [841, 570] on div "Отправить" at bounding box center [853, 585] width 449 height 37
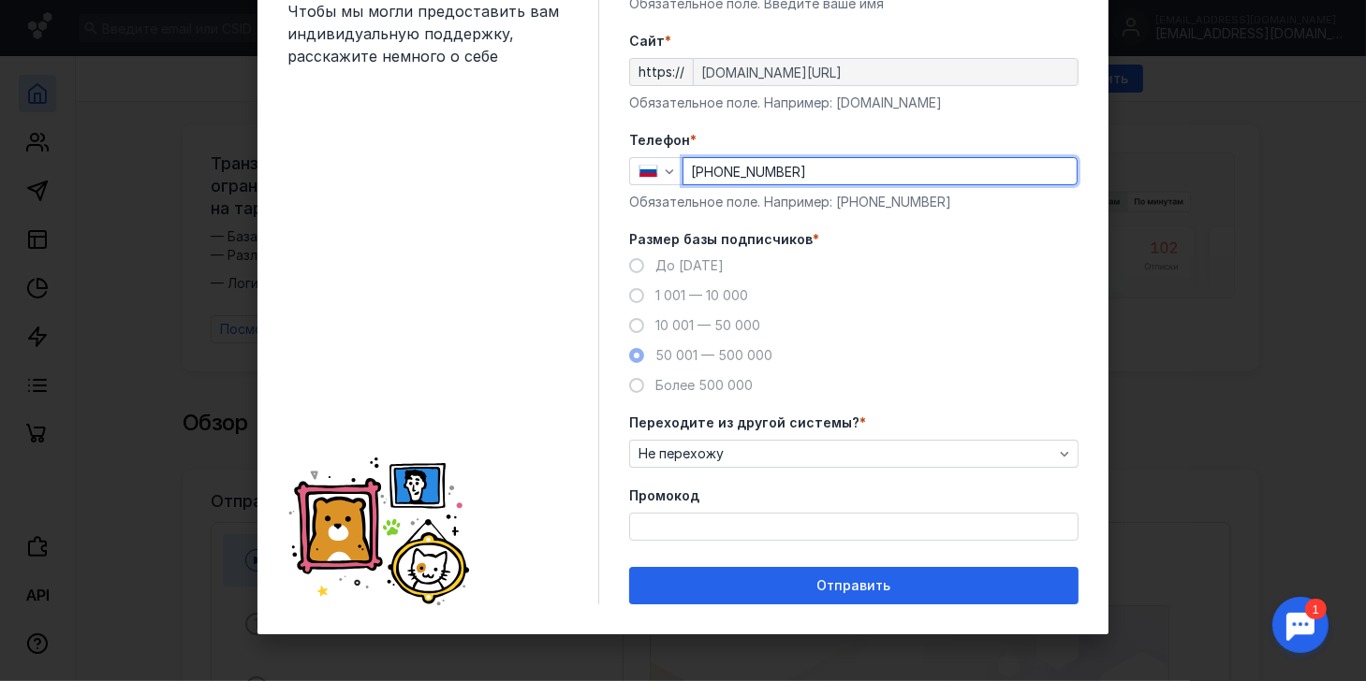
click at [775, 175] on input "[PHONE_NUMBER]" at bounding box center [879, 171] width 393 height 26
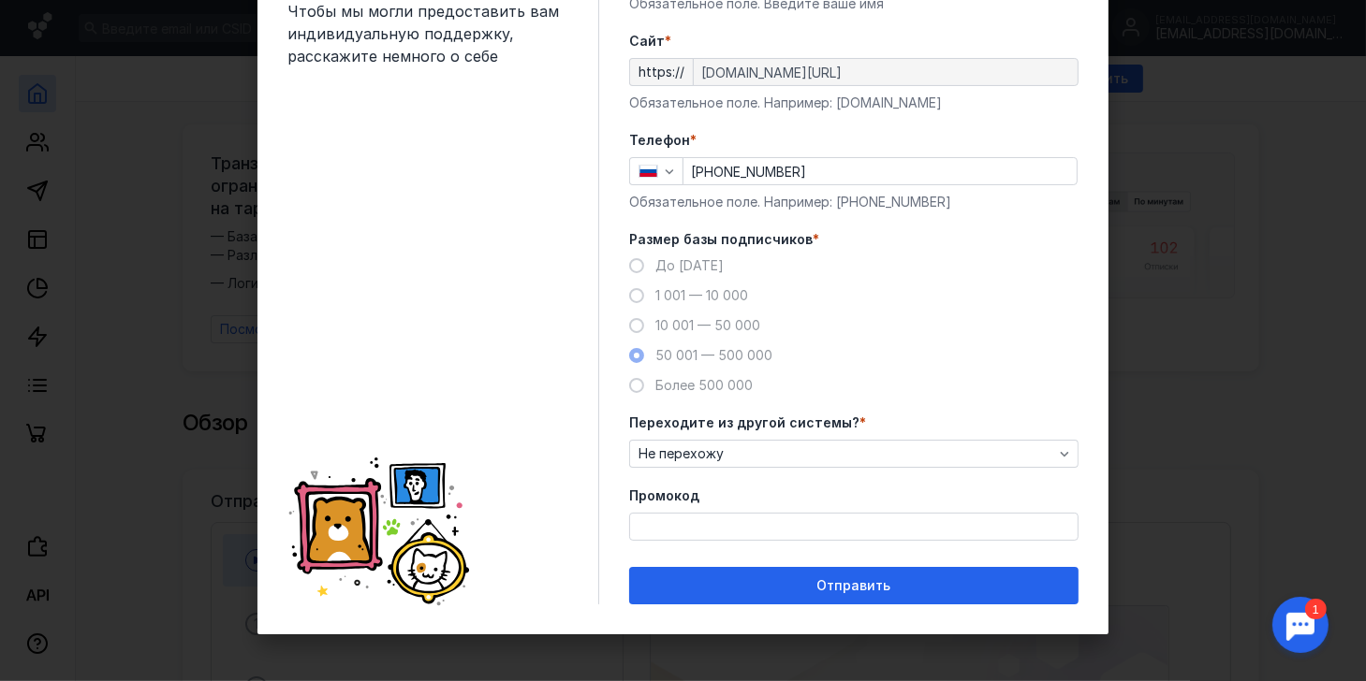
click at [992, 322] on div "До [DATE] 1 001 — 10 000 10 001 — 50 000 50 001 — 500 000 Более 500 000" at bounding box center [853, 325] width 449 height 139
click at [850, 151] on div "Телефон * [PHONE_NUMBER] Обязательное поле. Например: [PHONE_NUMBER]" at bounding box center [853, 171] width 449 height 80
click at [852, 170] on input "[PHONE_NUMBER]" at bounding box center [879, 171] width 393 height 26
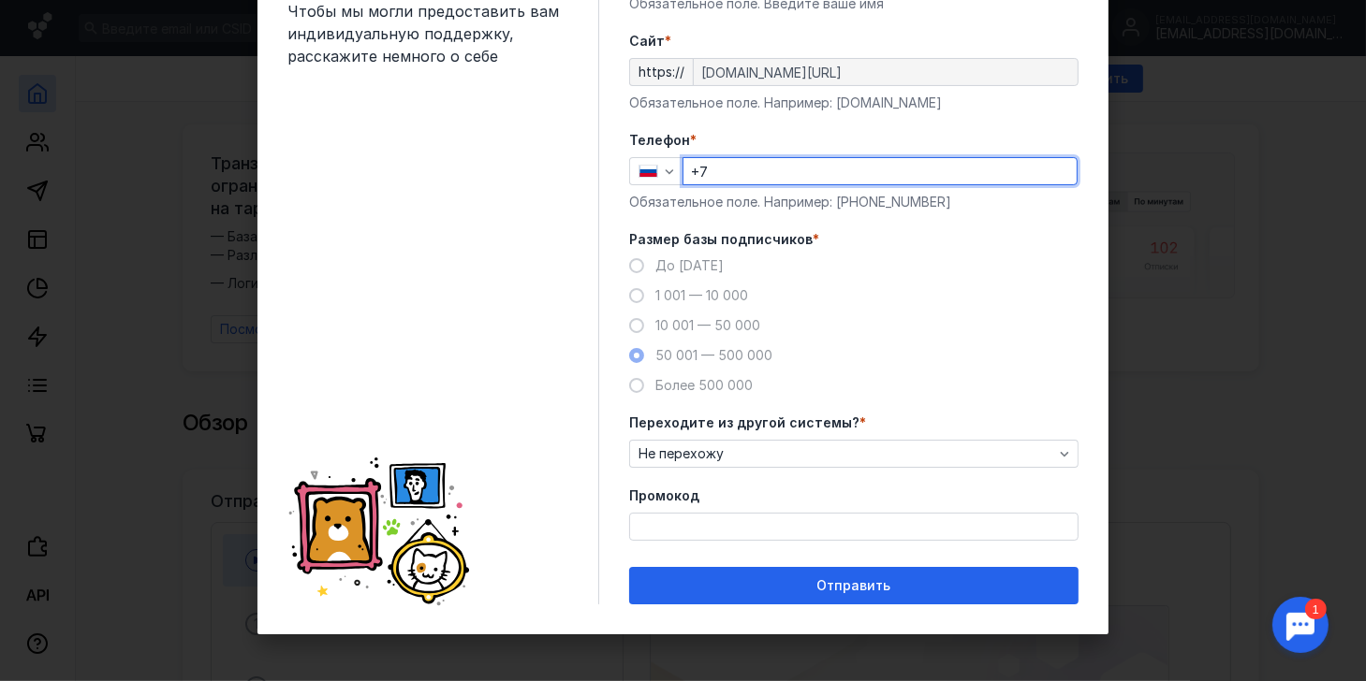
type input "[PHONE_NUMBER]"
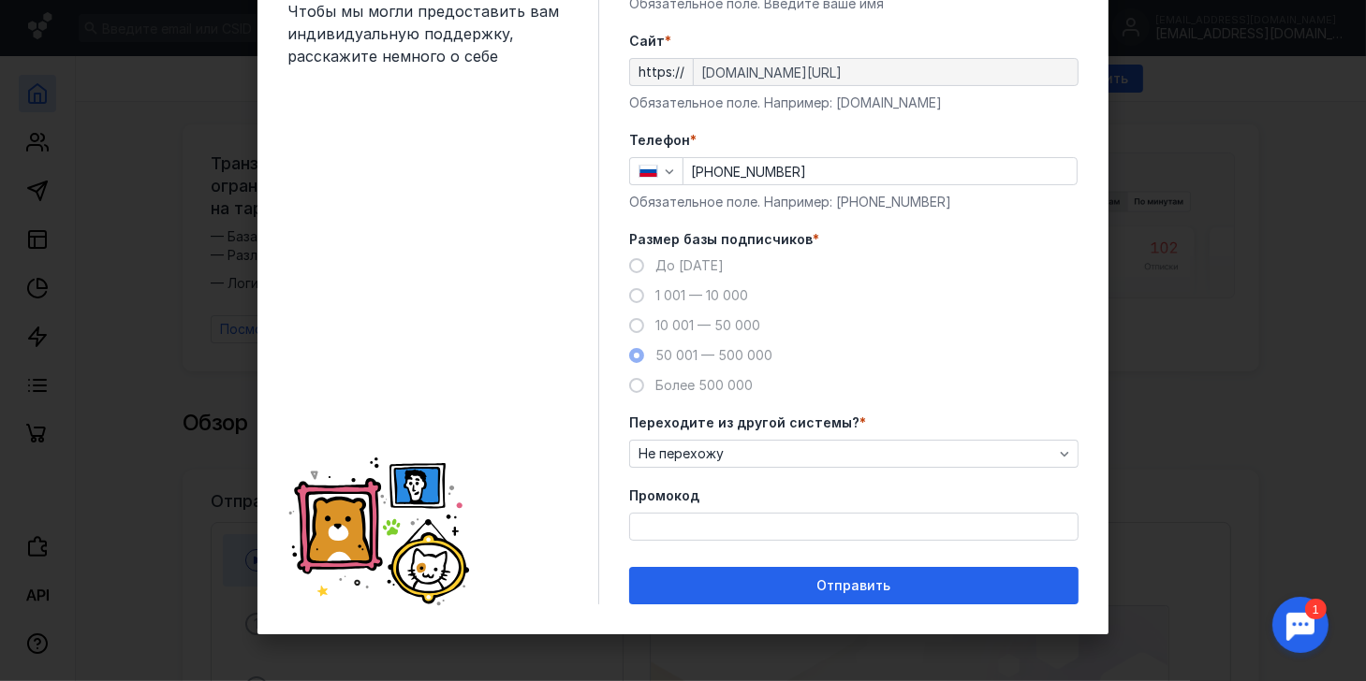
click at [935, 297] on div "До [DATE] 1 001 — 10 000 10 001 — 50 000 50 001 — 500 000 Более 500 000" at bounding box center [853, 325] width 449 height 139
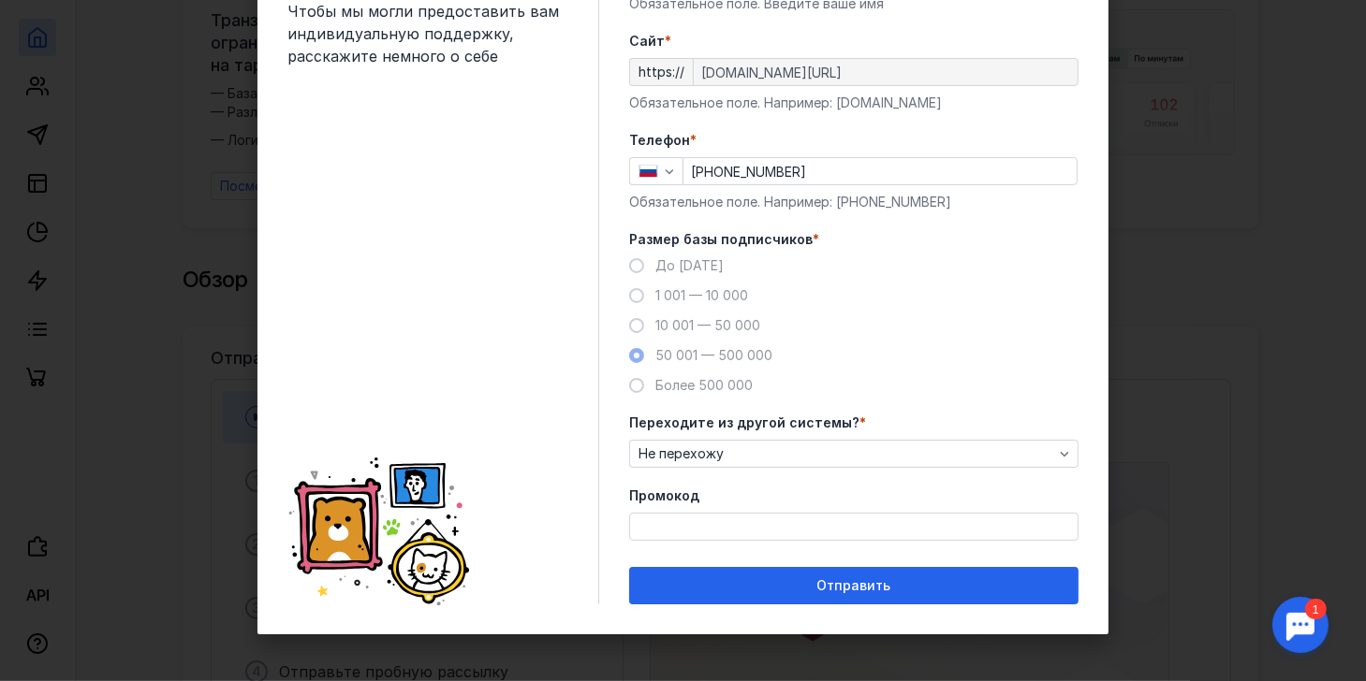
scroll to position [374, 0]
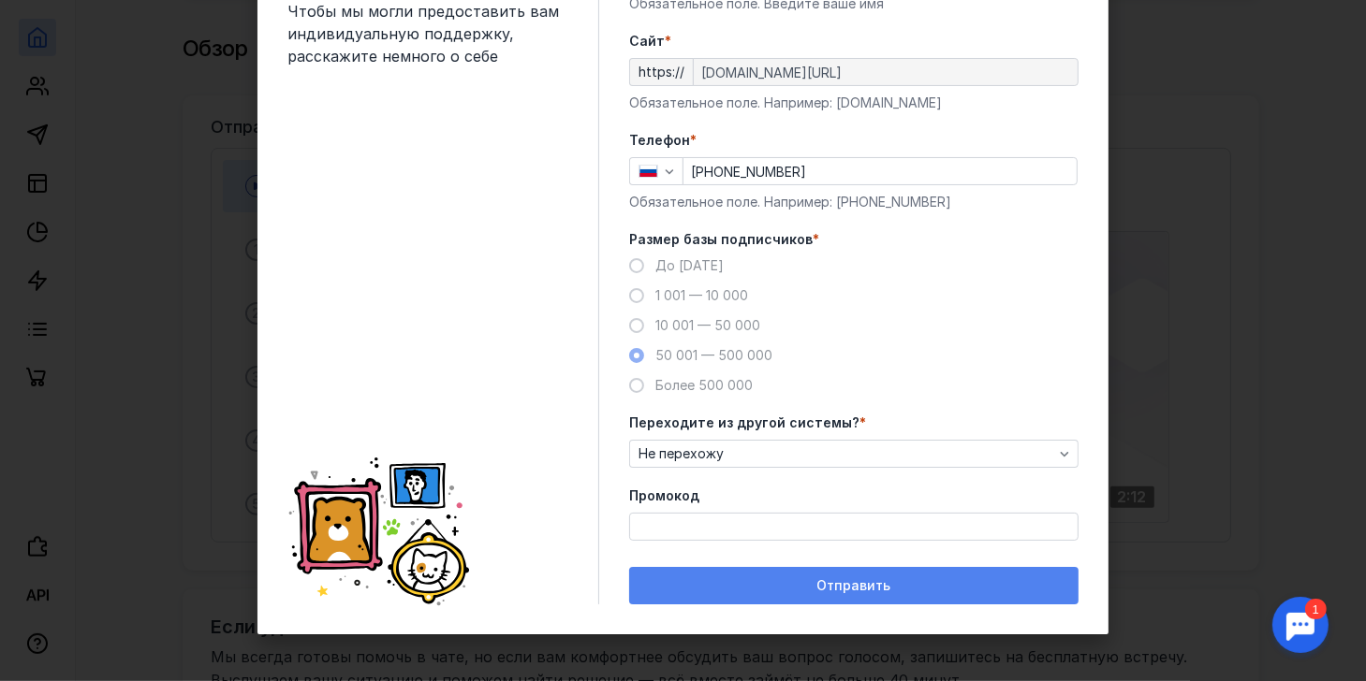
click at [859, 587] on span "Отправить" at bounding box center [854, 586] width 74 height 16
click at [761, 567] on div "Отправить" at bounding box center [853, 585] width 449 height 37
click at [765, 587] on div "Отправить" at bounding box center [853, 586] width 431 height 16
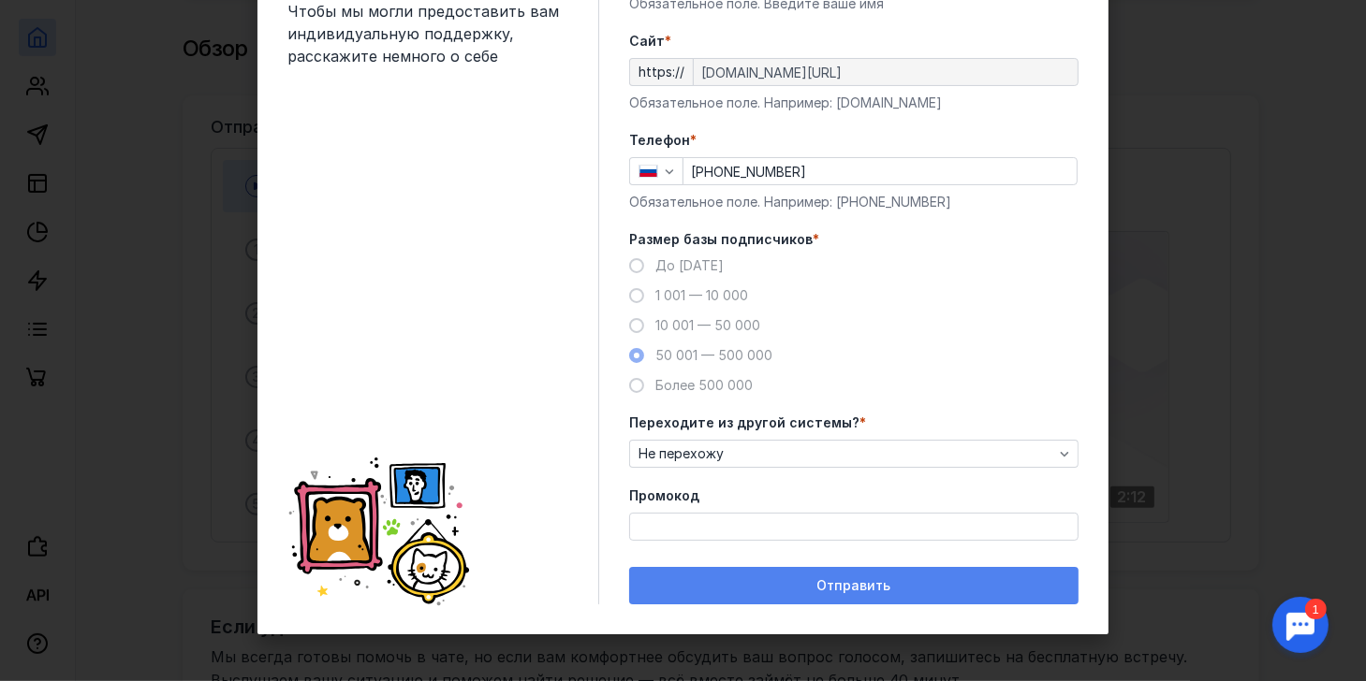
click at [765, 587] on div "Отправить" at bounding box center [853, 586] width 431 height 16
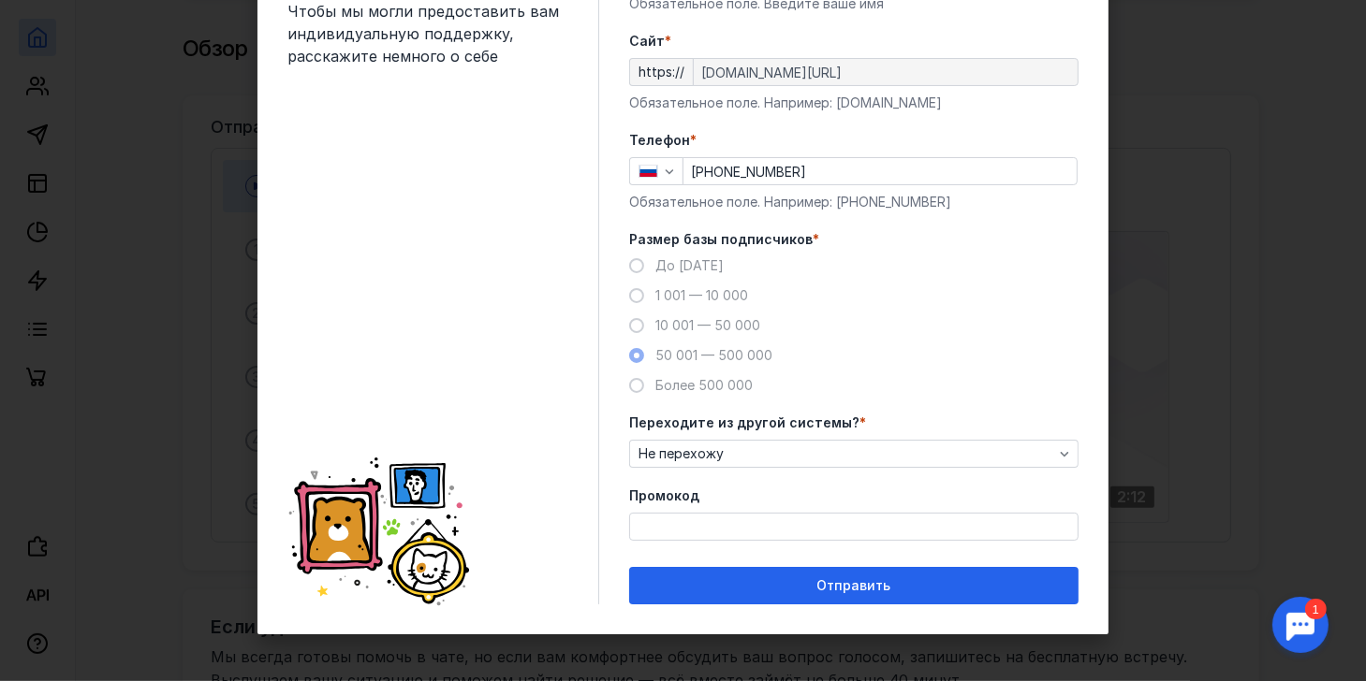
click at [1124, 556] on div "Добро пожаловать в Sendsay Чтобы мы могли предоставить вам индивидуальную подде…" at bounding box center [683, 340] width 1366 height 681
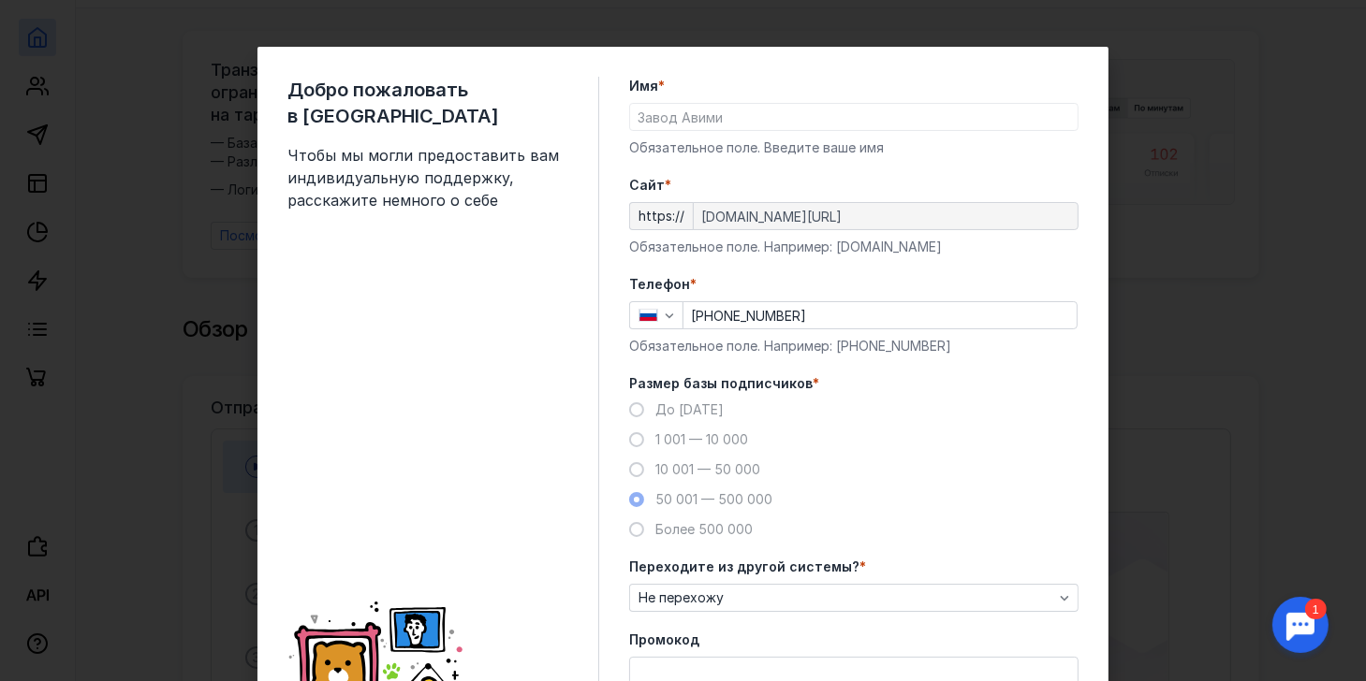
scroll to position [94, 0]
